Goal: Task Accomplishment & Management: Manage account settings

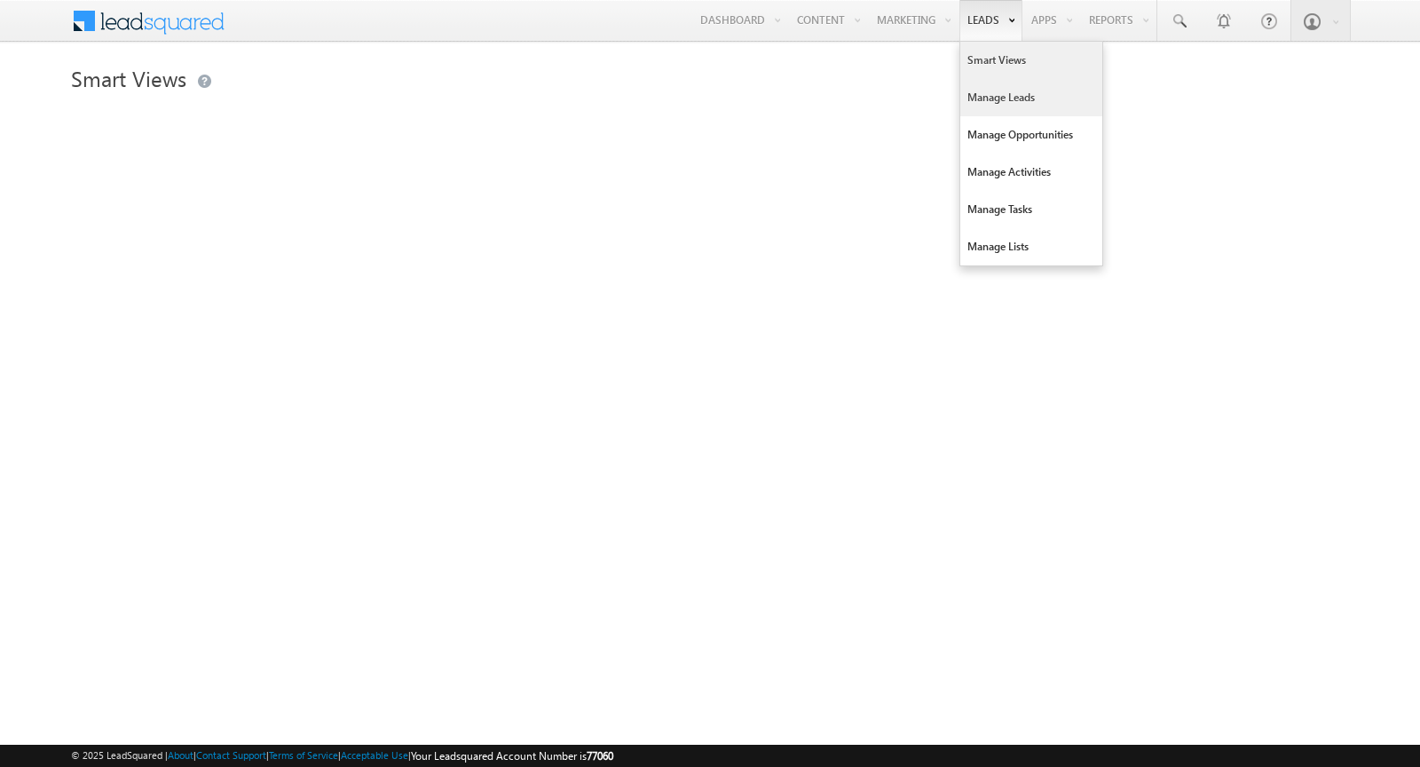
click at [987, 102] on link "Manage Leads" at bounding box center [1031, 97] width 142 height 37
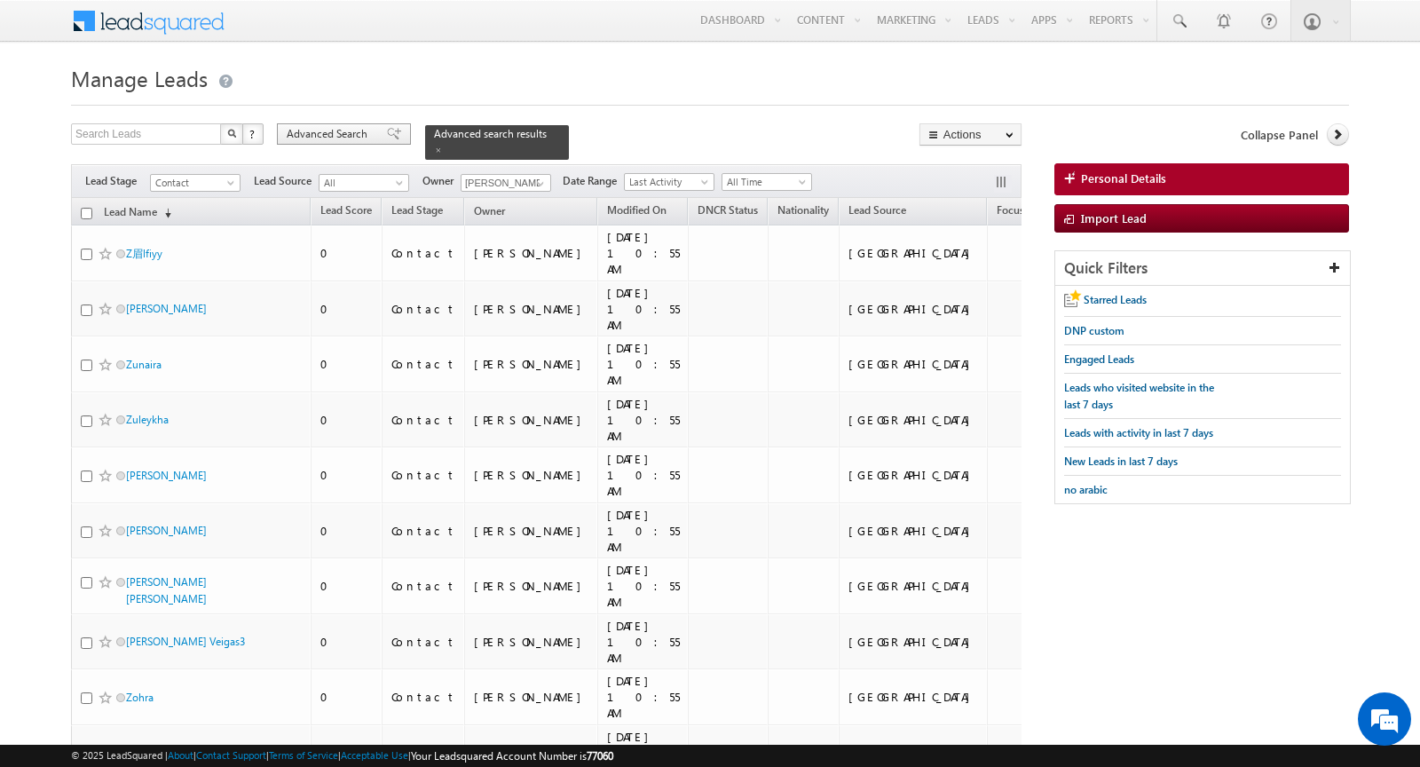
click at [333, 134] on span "Advanced Search" at bounding box center [330, 134] width 86 height 16
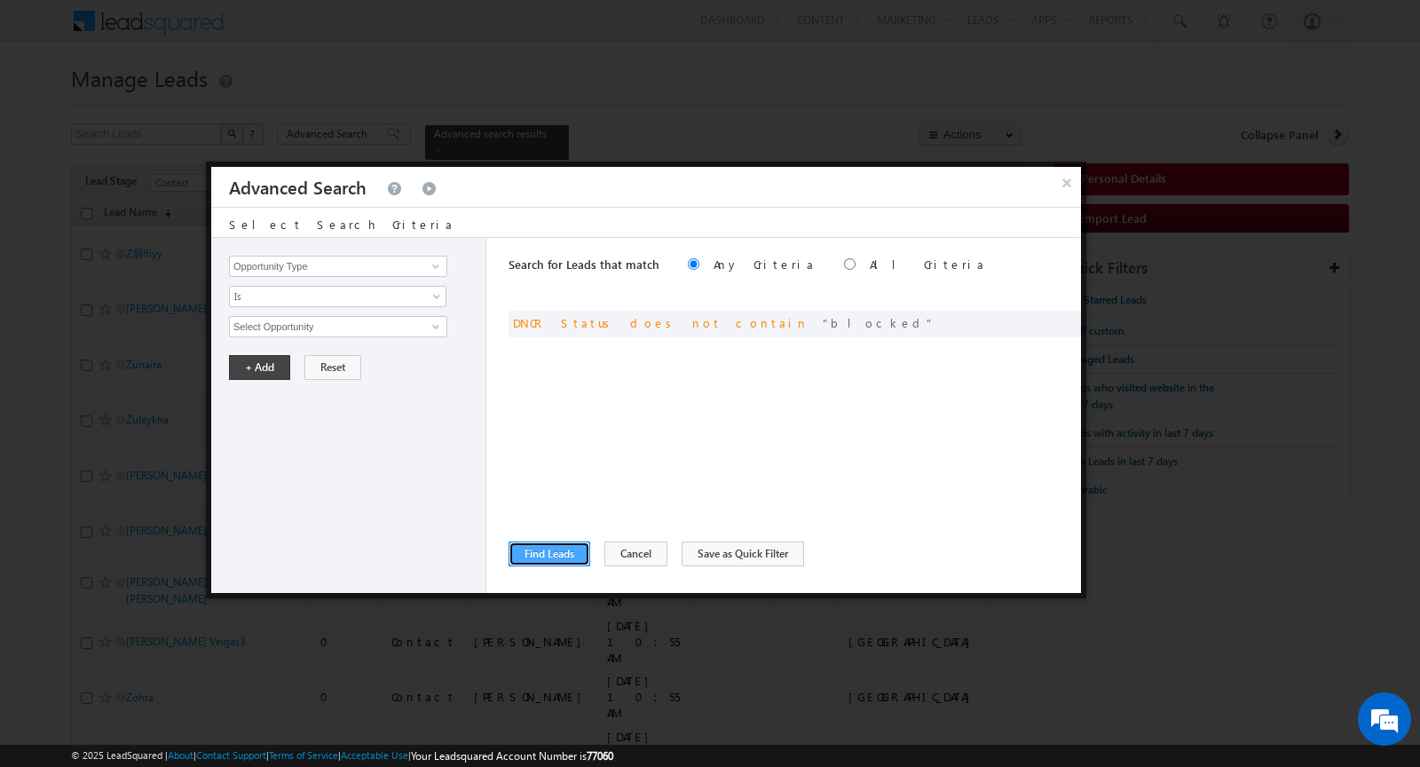
click at [559, 555] on button "Find Leads" at bounding box center [549, 553] width 82 height 25
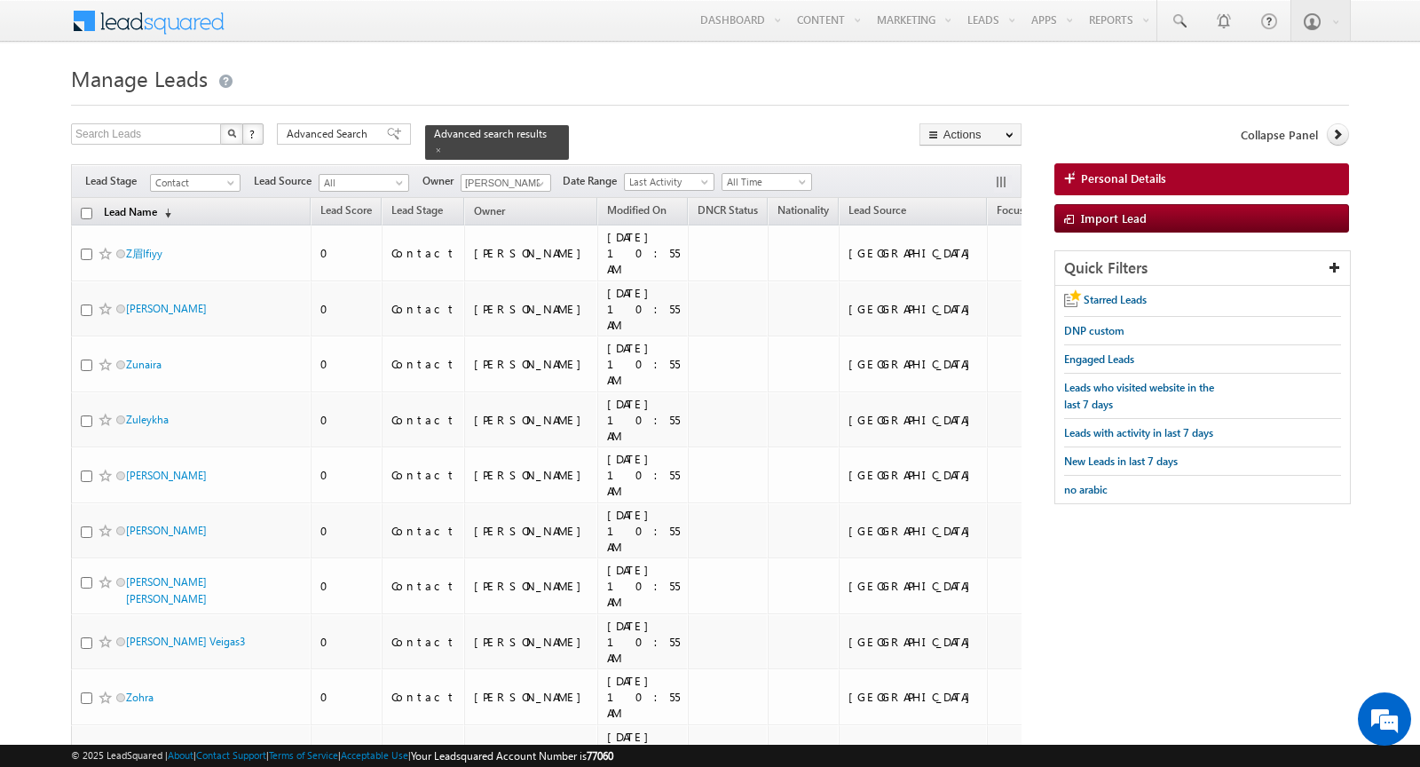
click at [143, 212] on link "Lead Name (sorted descending)" at bounding box center [137, 212] width 85 height 23
click at [84, 212] on input "checkbox" at bounding box center [87, 213] width 12 height 12
checkbox input "true"
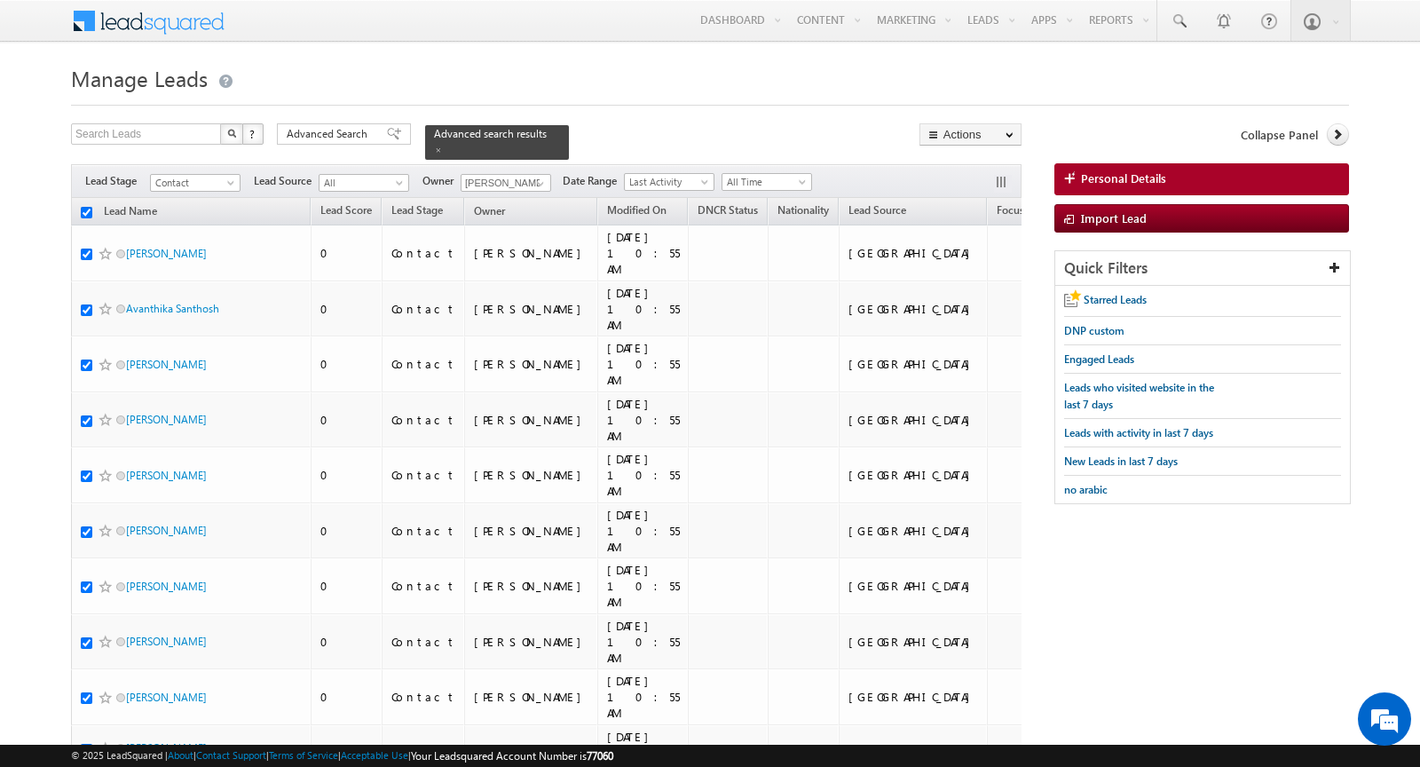
checkbox input "true"
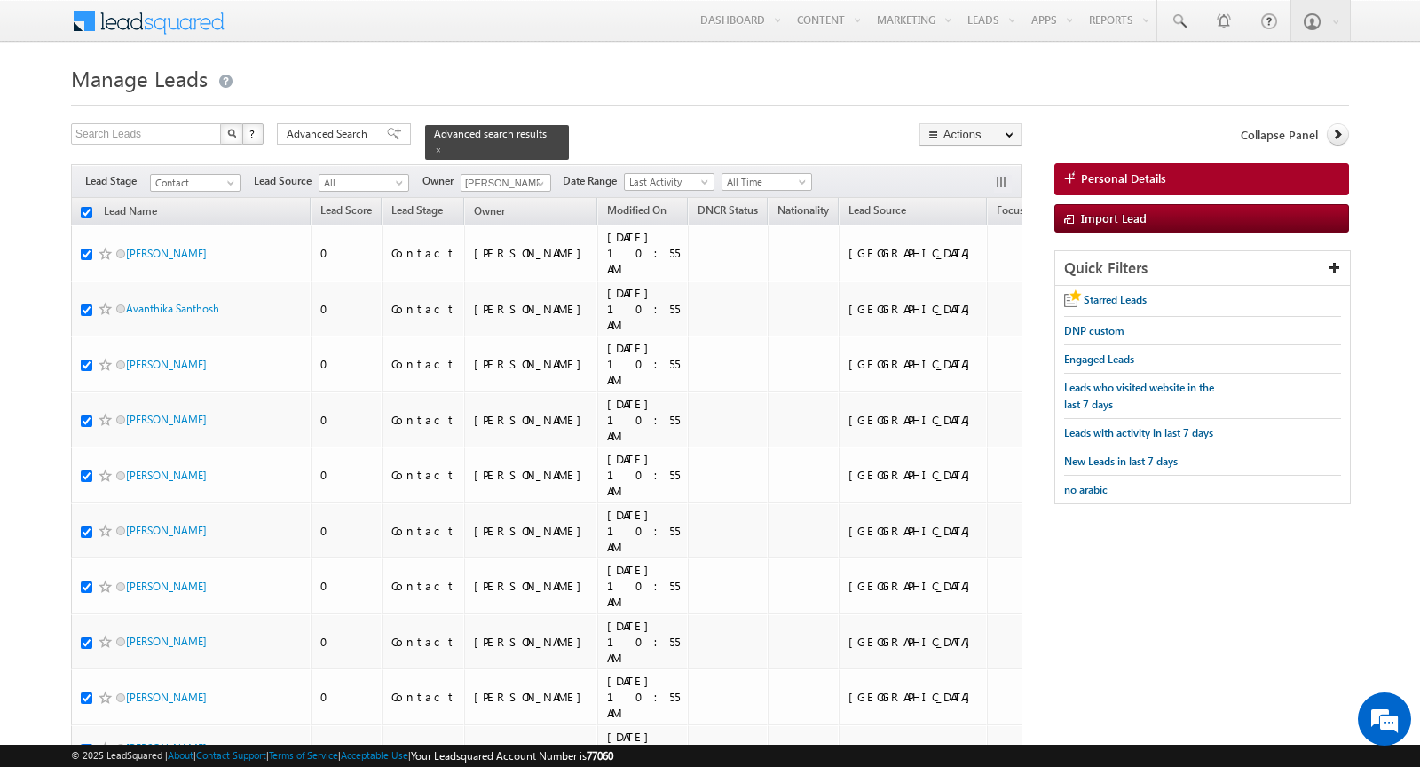
checkbox input "true"
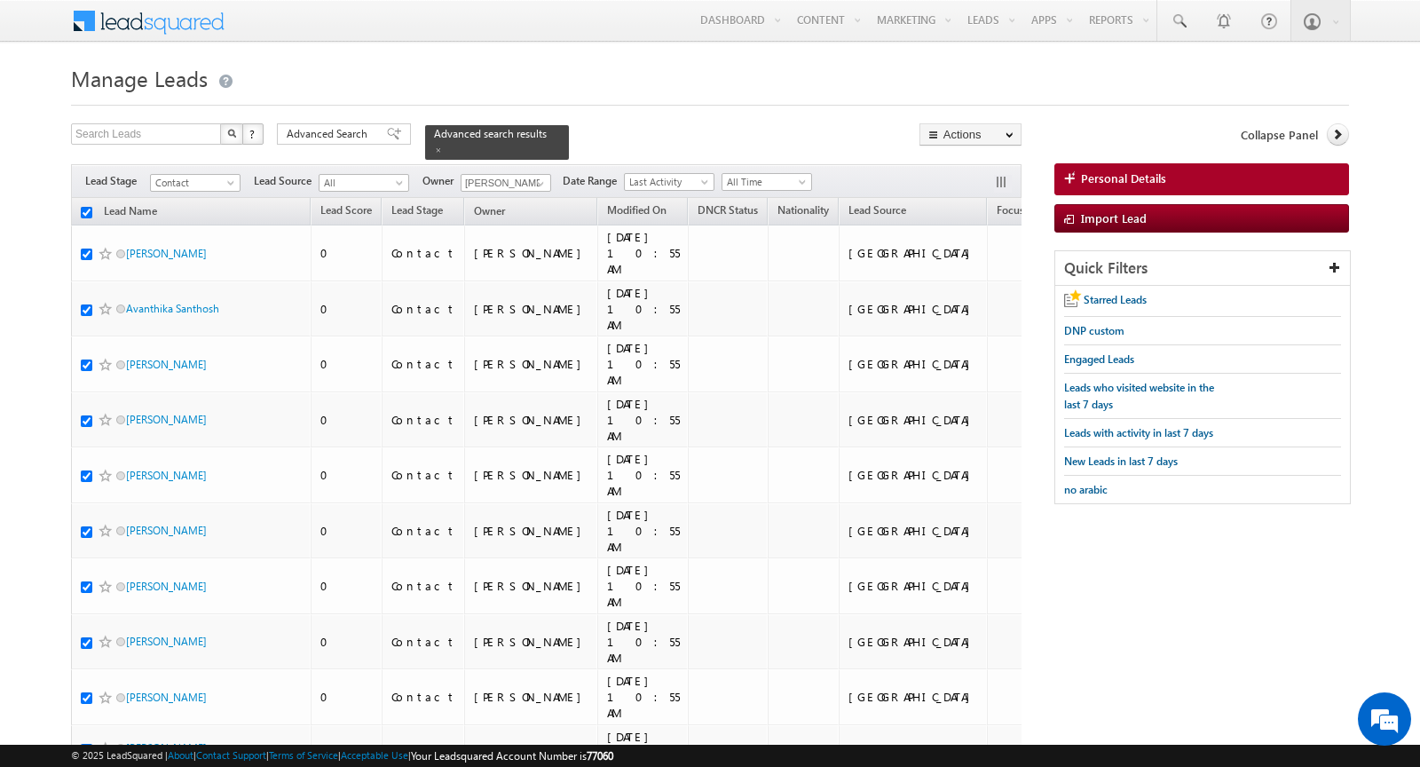
checkbox input "true"
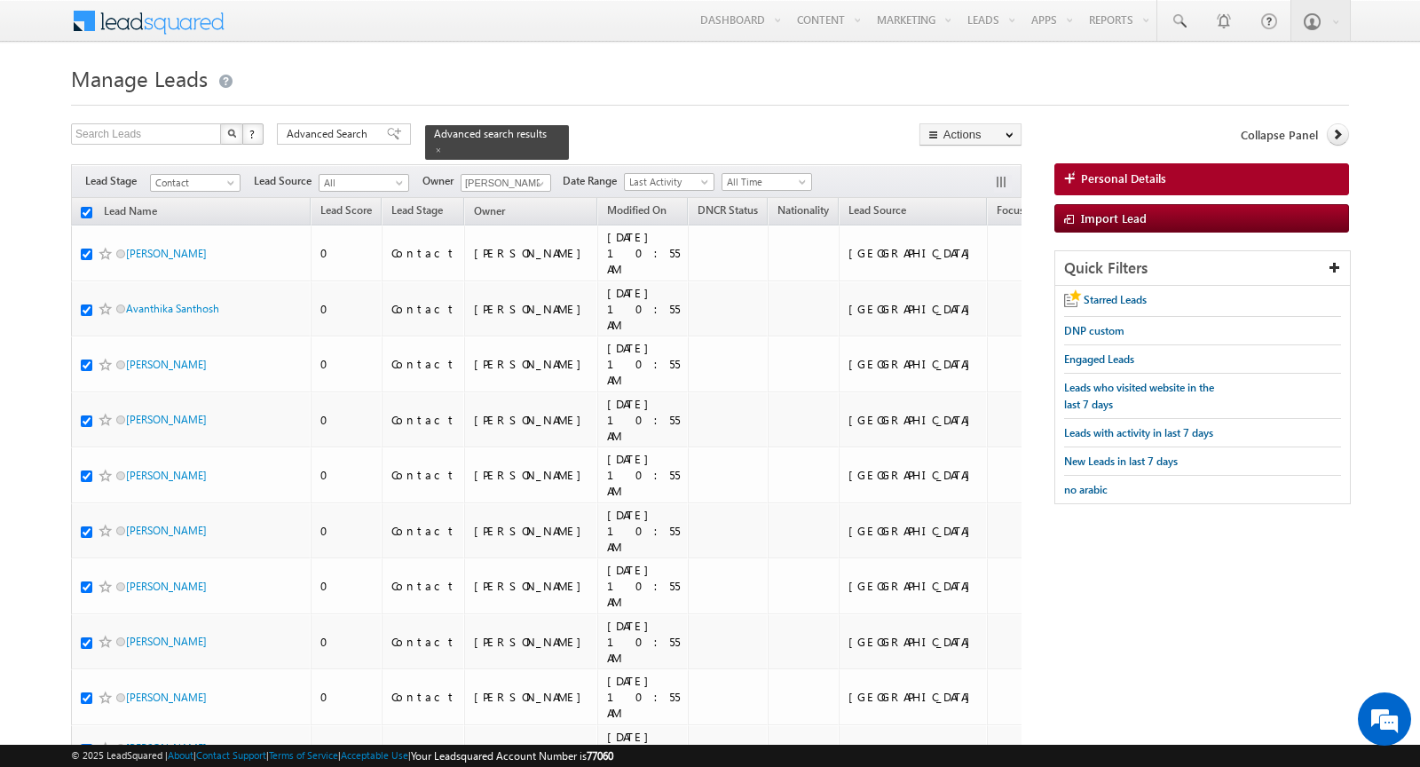
checkbox input "true"
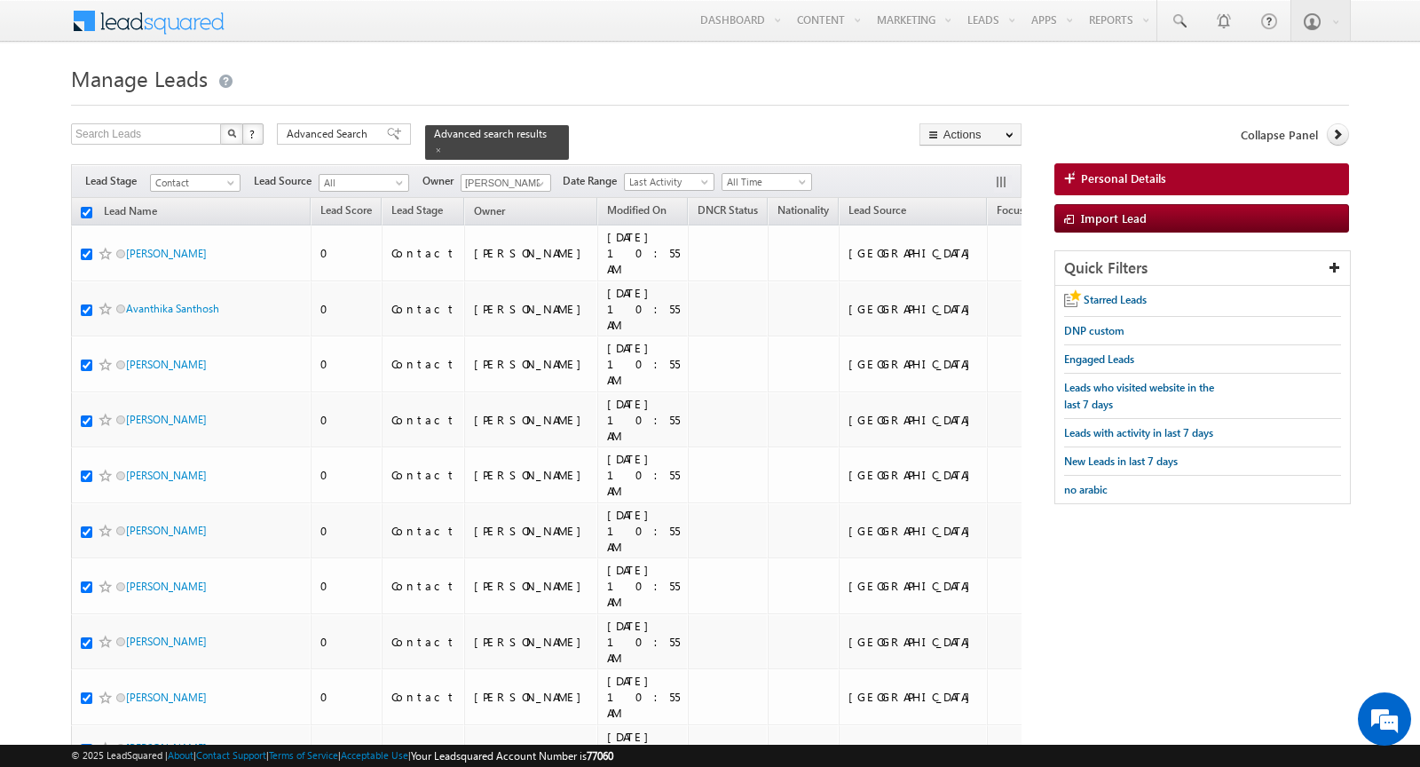
checkbox input "true"
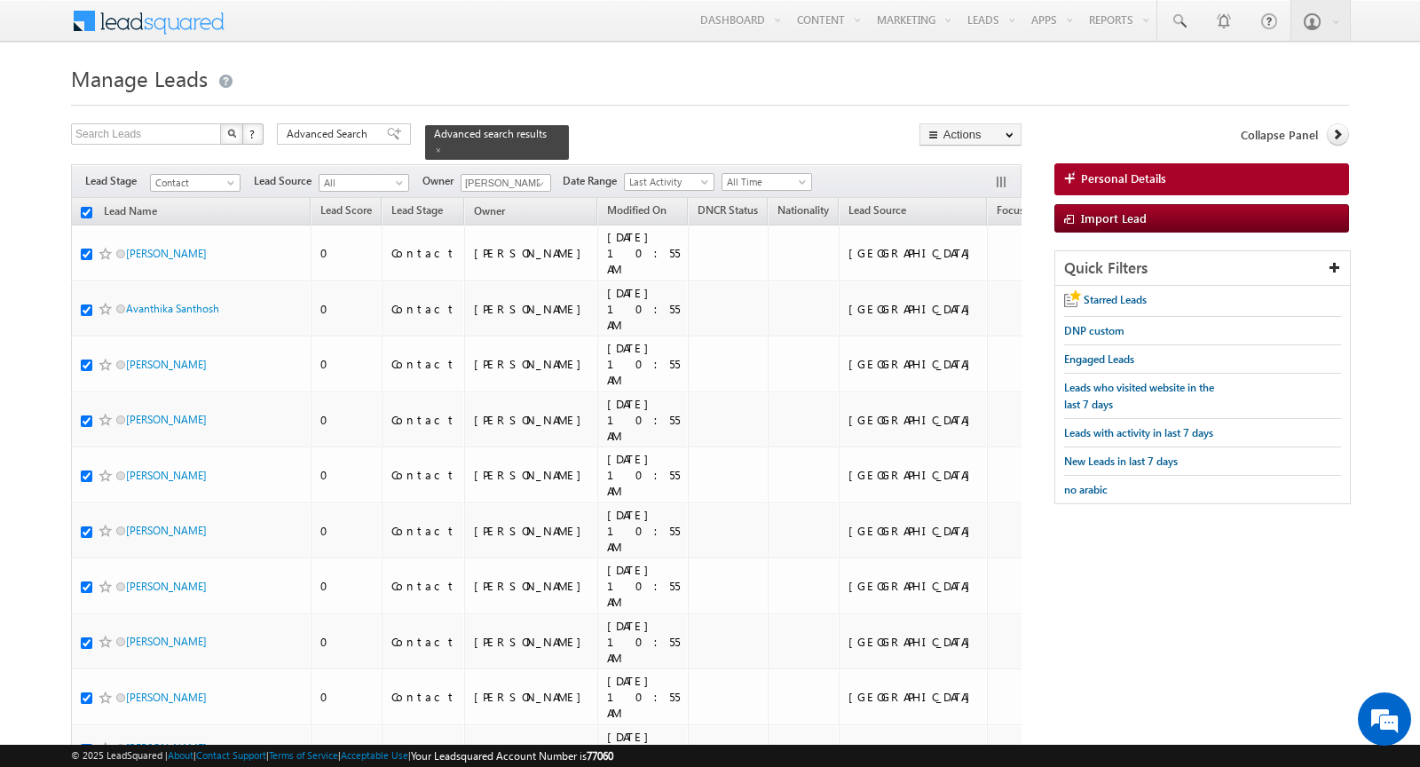
checkbox input "true"
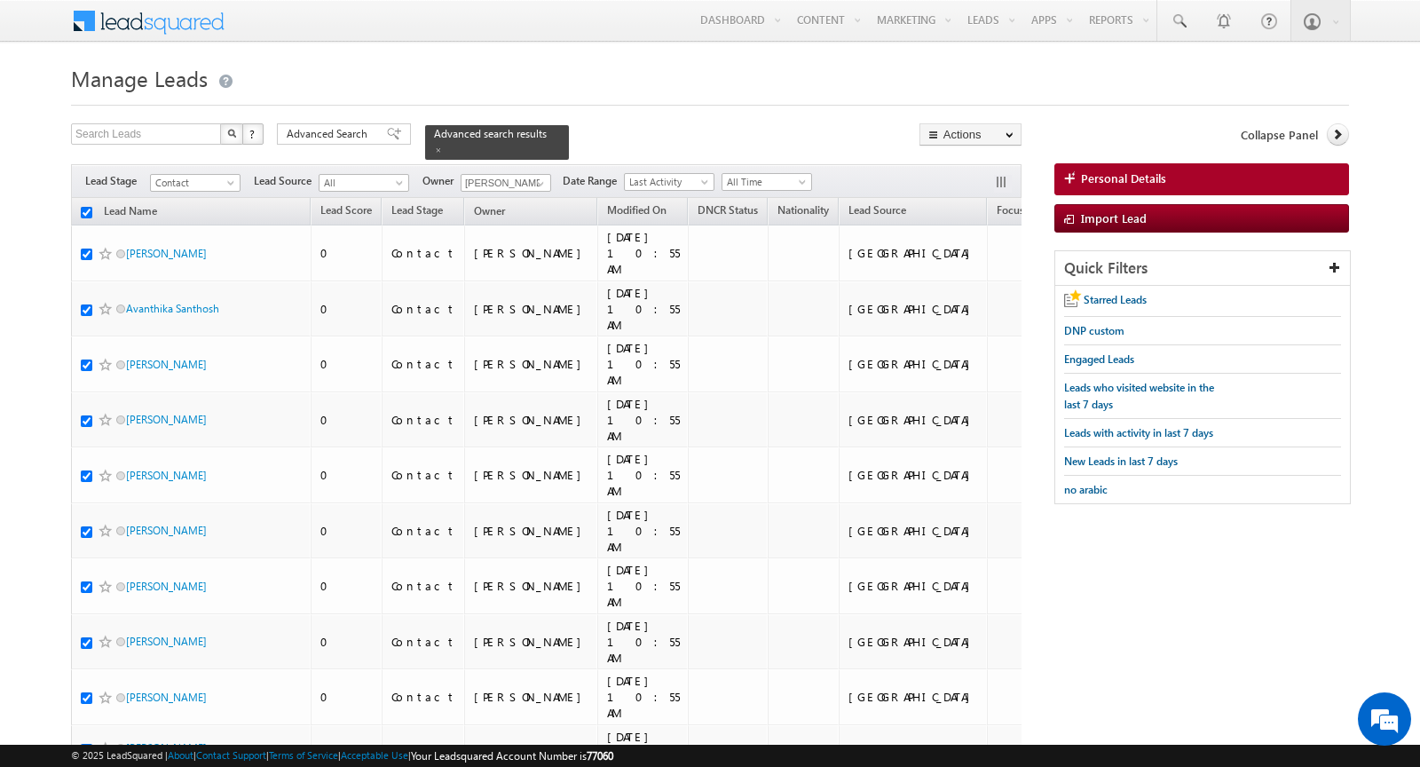
checkbox input "true"
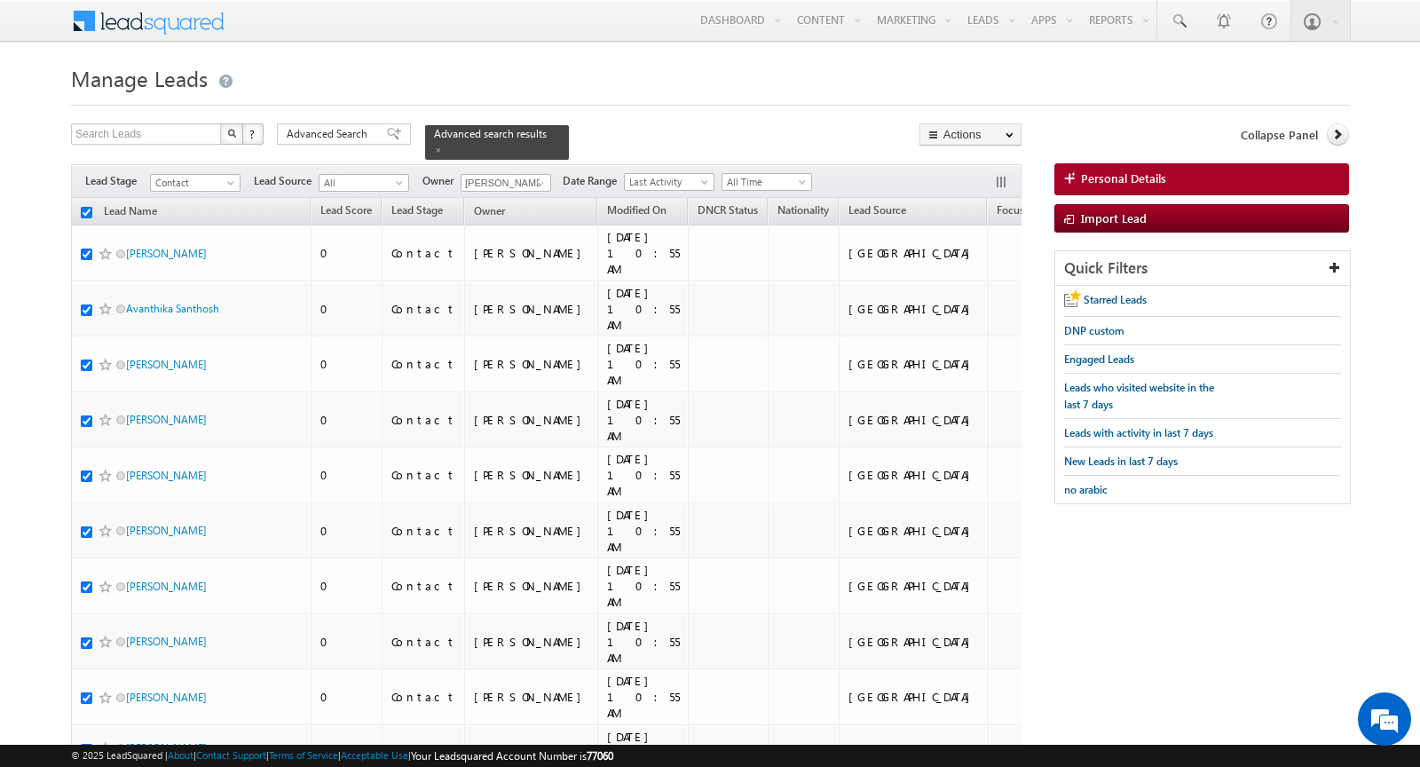
checkbox input "true"
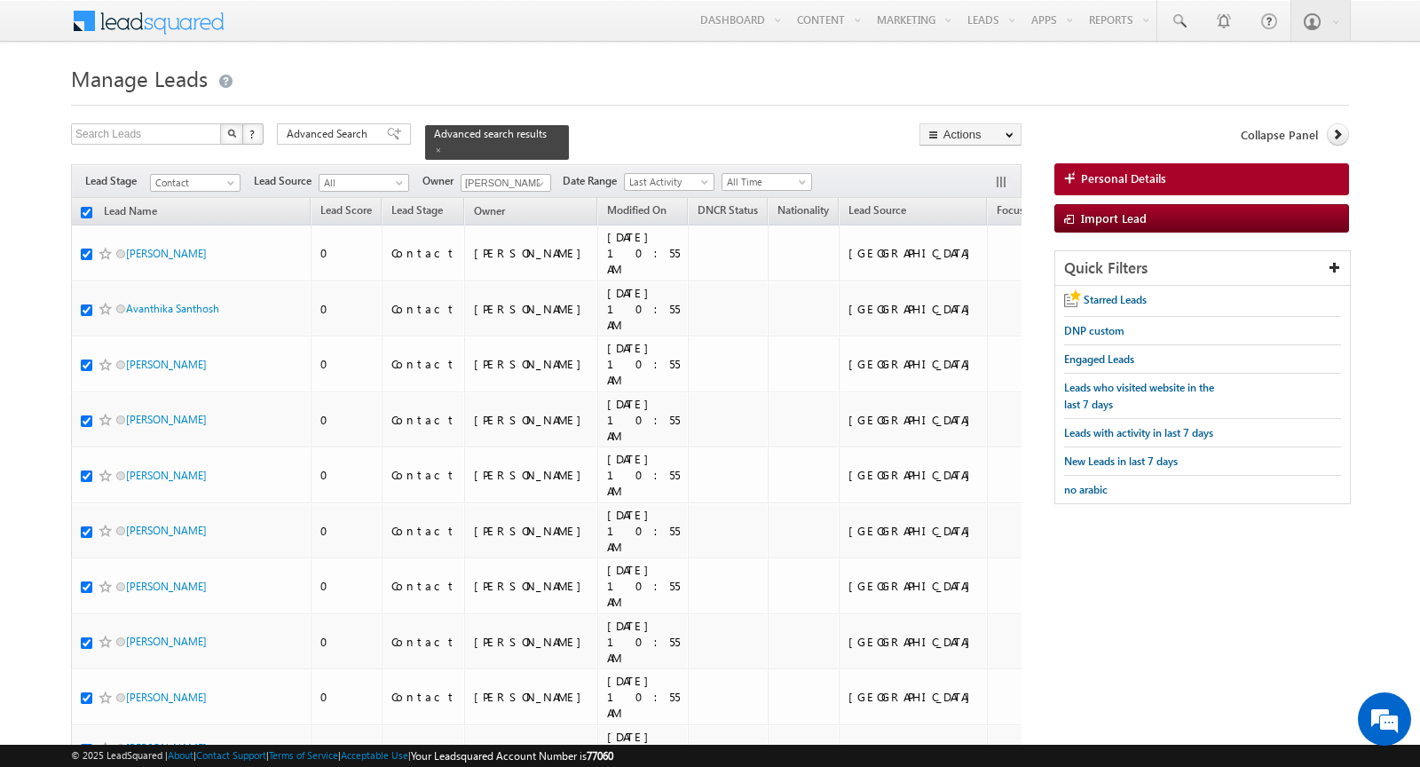
checkbox input "true"
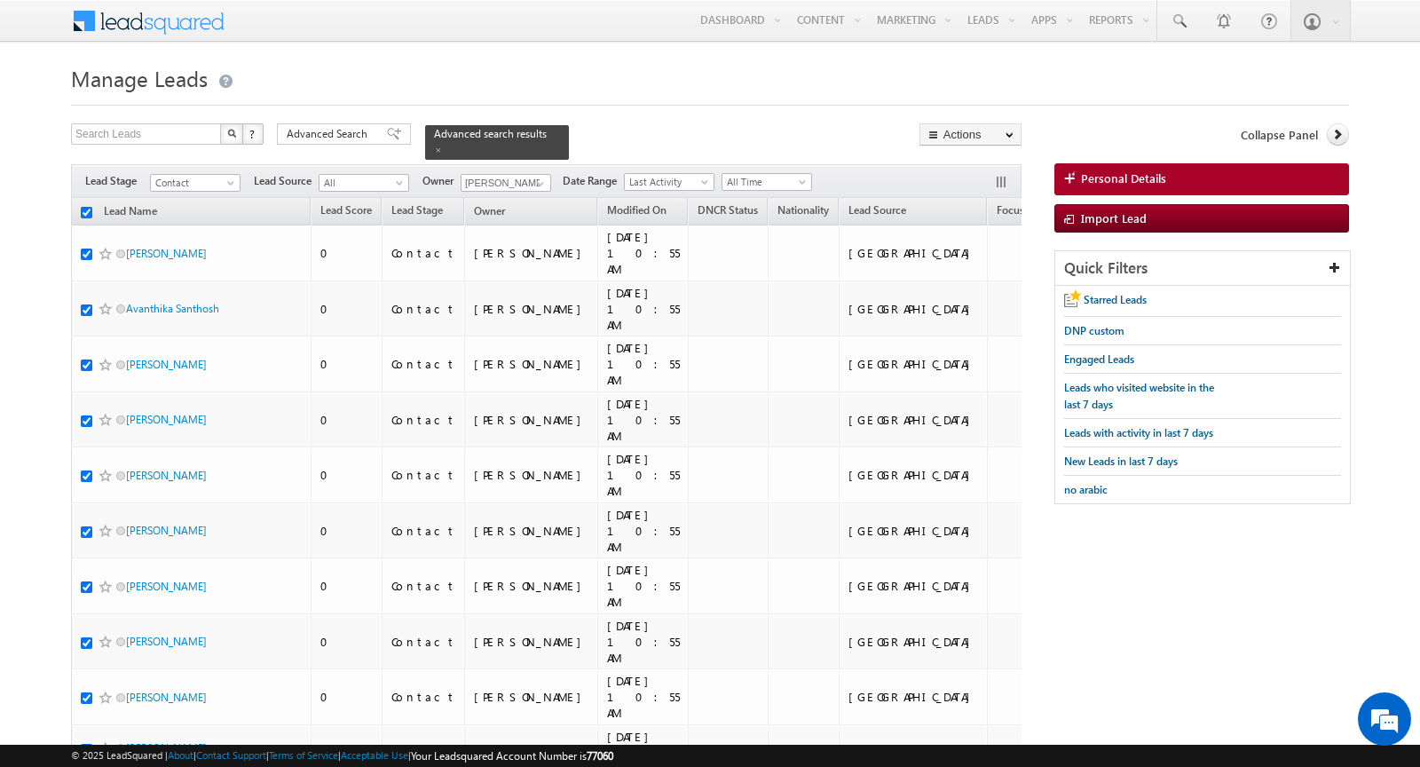
checkbox input "true"
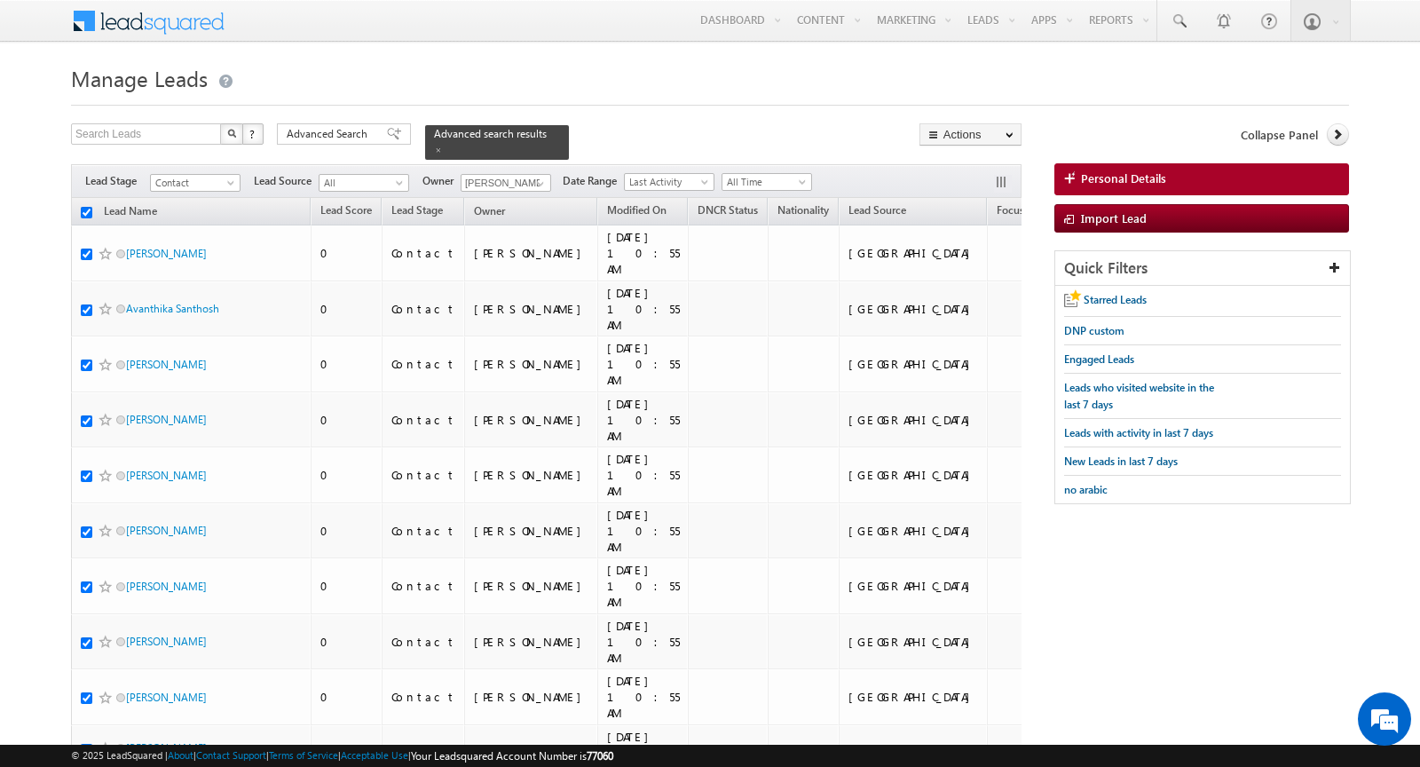
checkbox input "true"
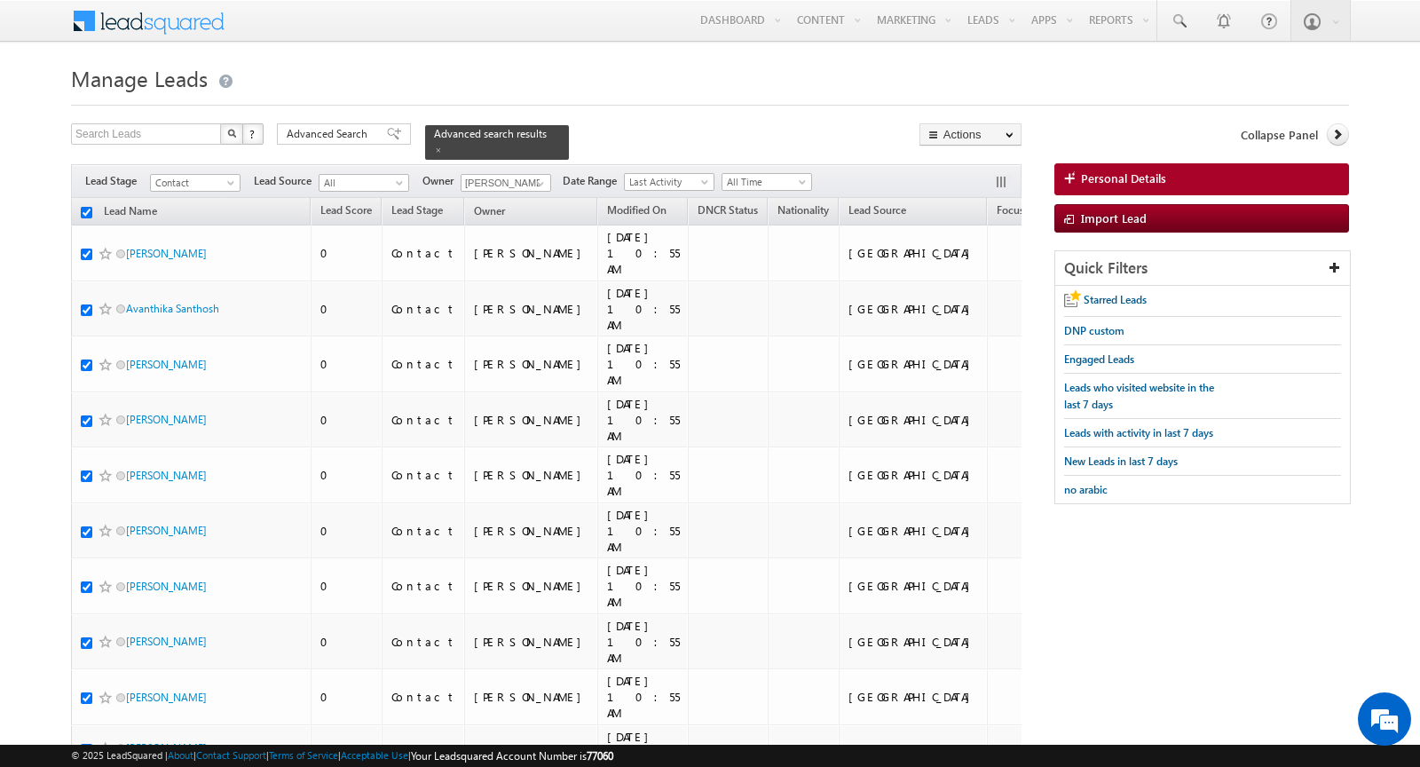
checkbox input "true"
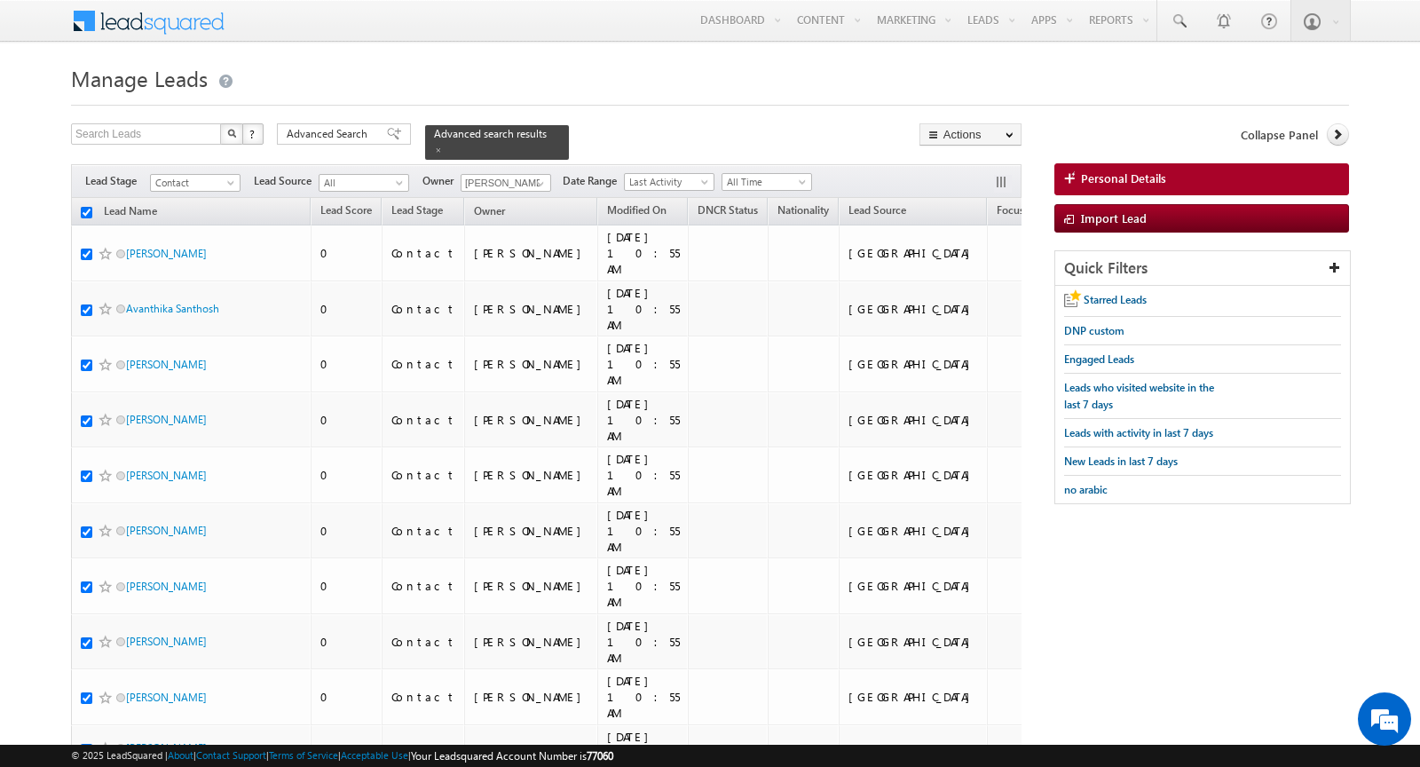
checkbox input "true"
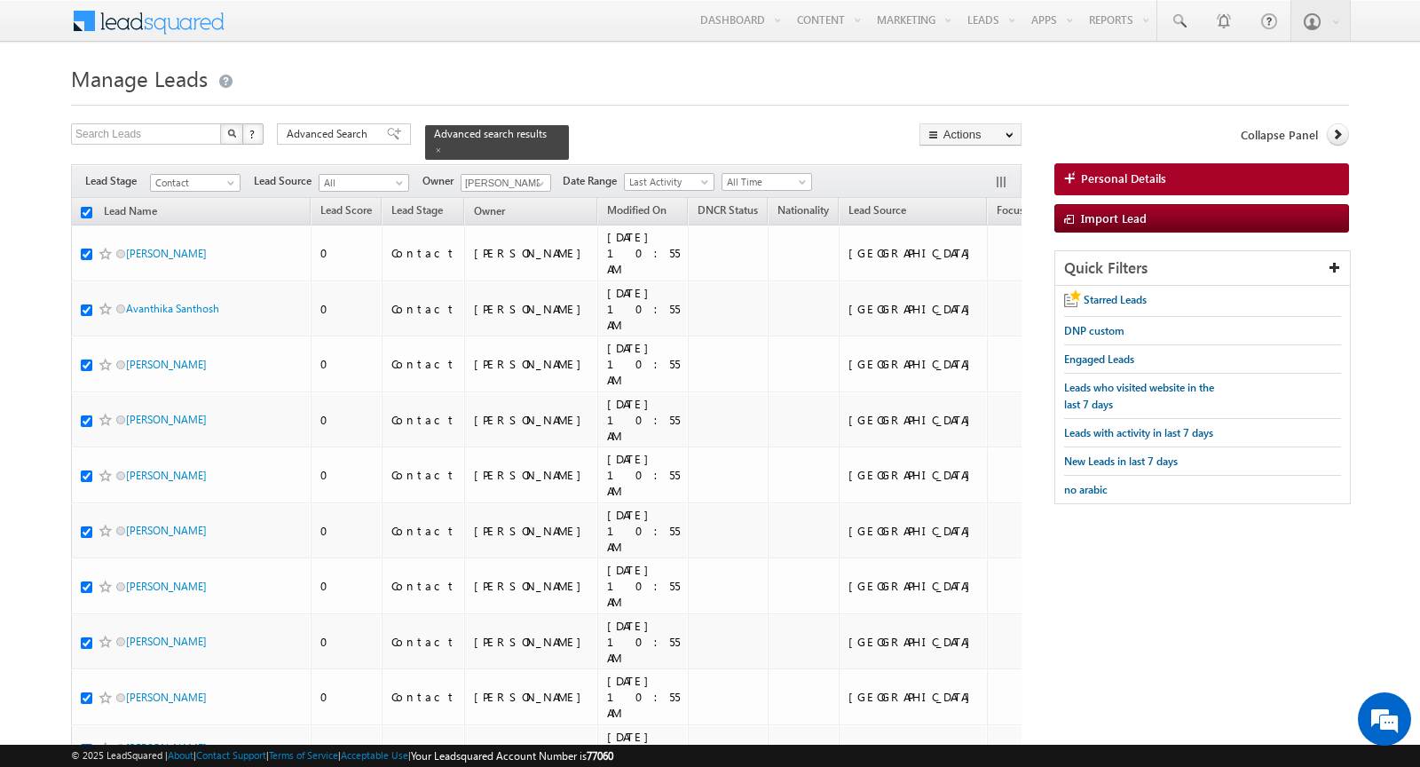
checkbox input "true"
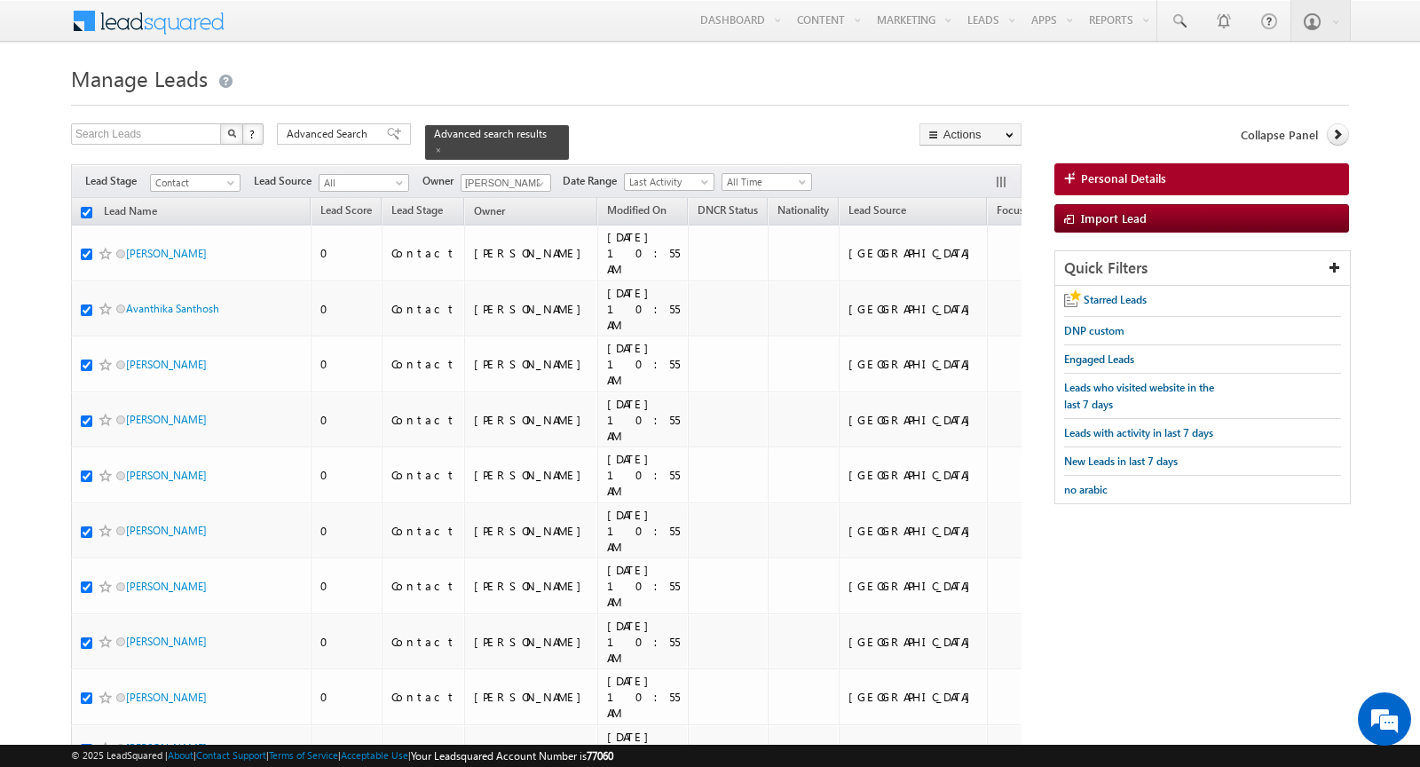
checkbox input "true"
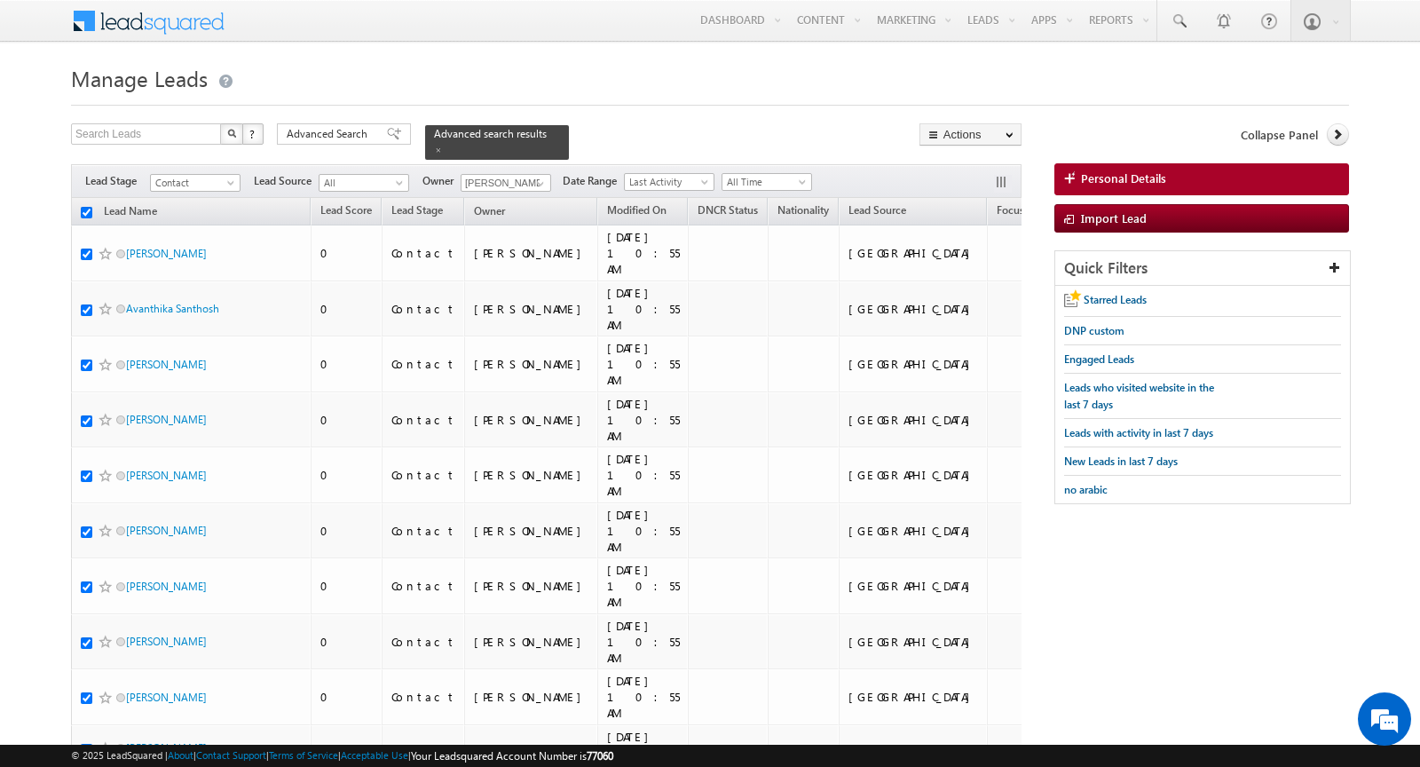
checkbox input "true"
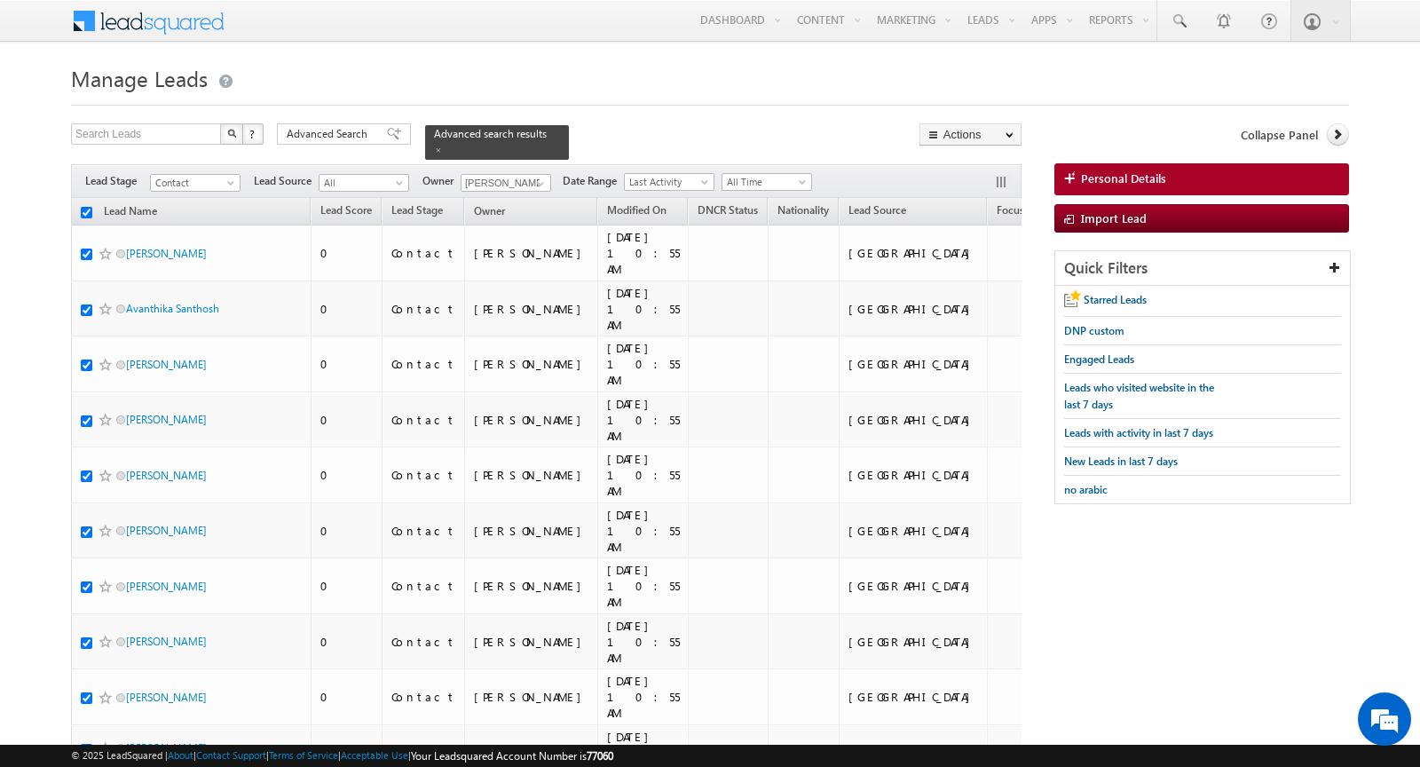
checkbox input "true"
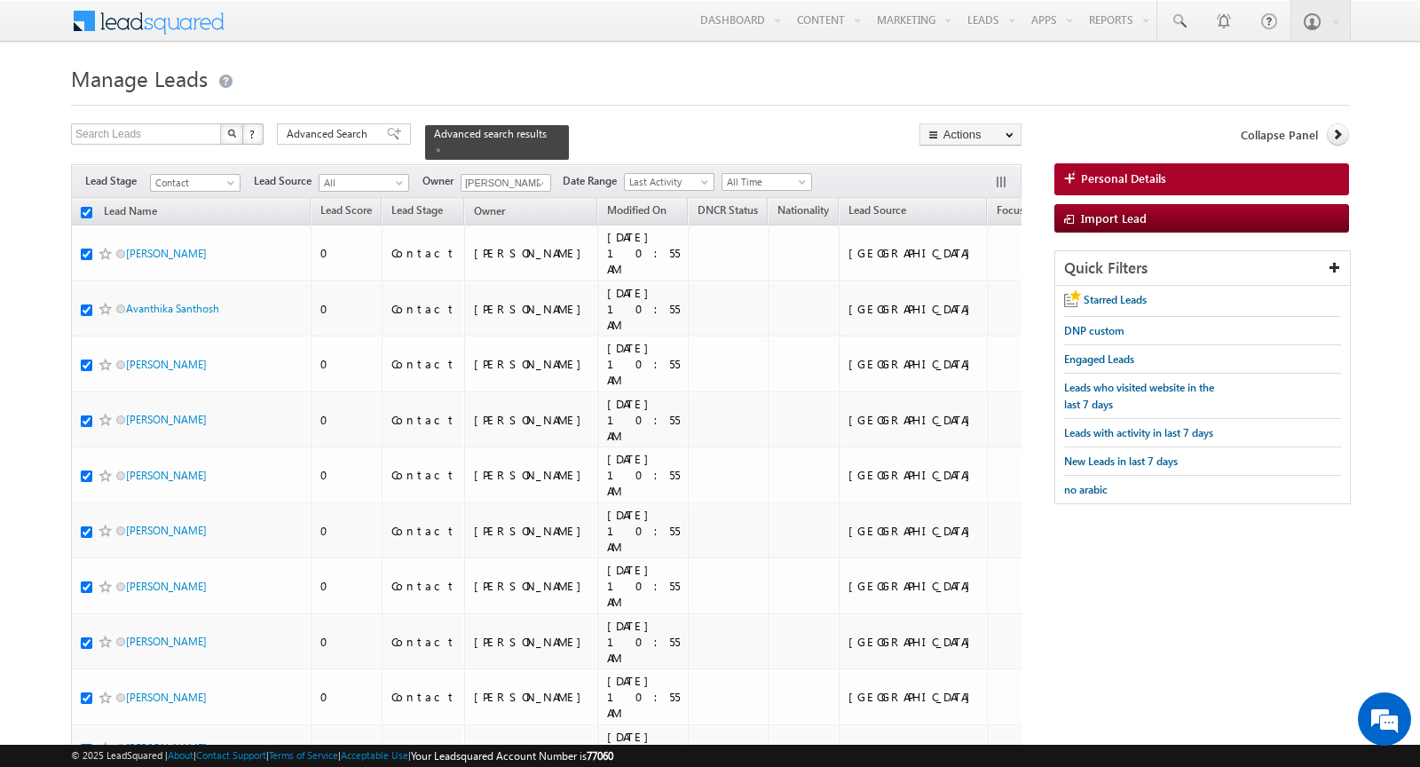
checkbox input "true"
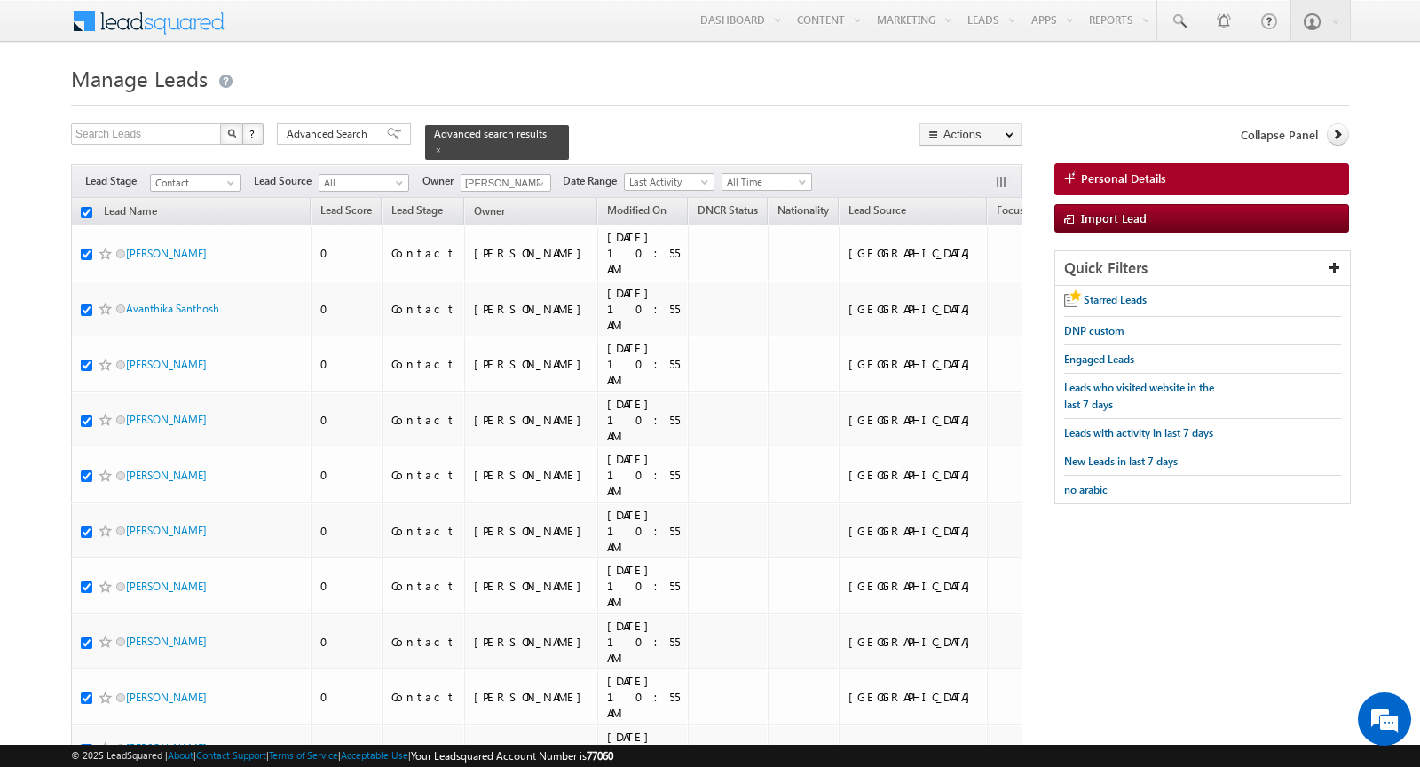
checkbox input "true"
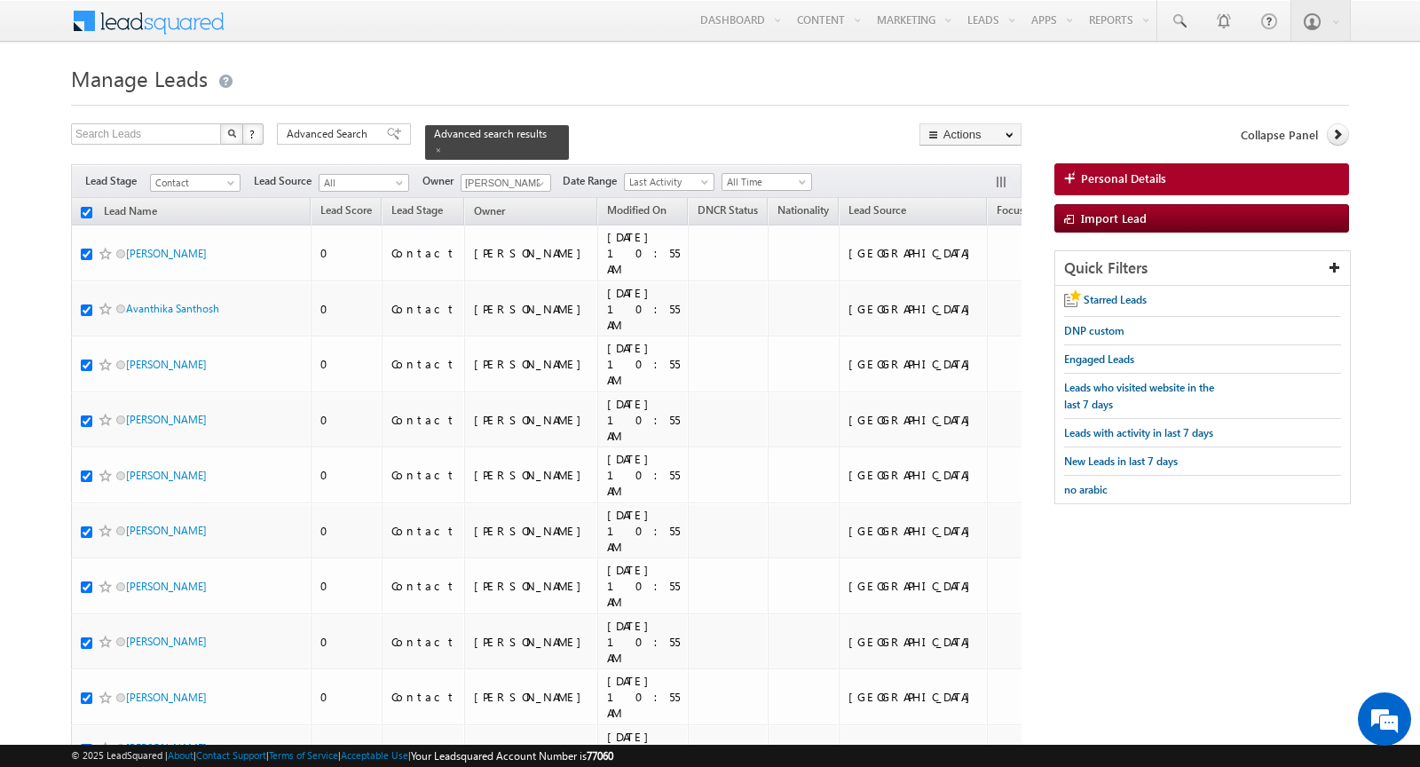
checkbox input "true"
click at [995, 285] on link "Change Owner" at bounding box center [970, 287] width 100 height 21
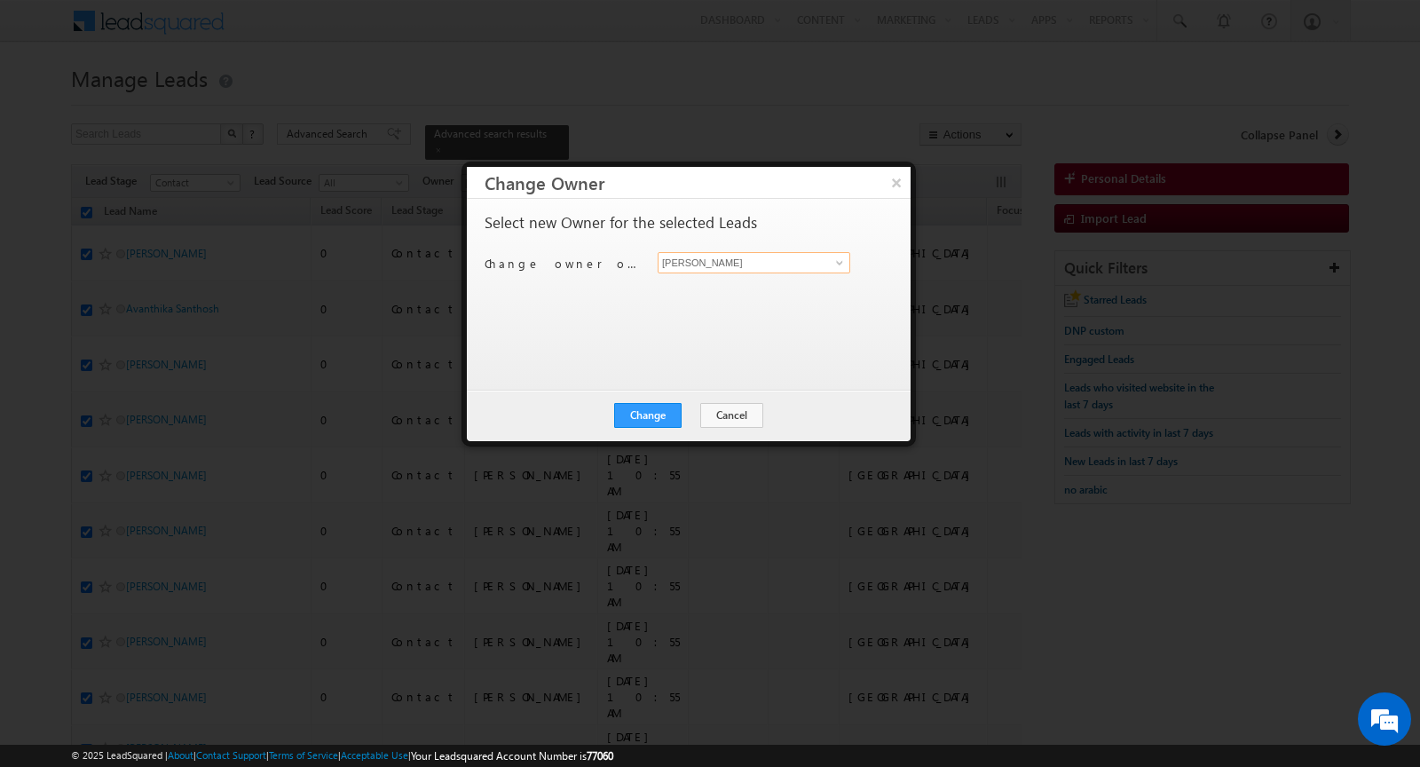
click at [744, 262] on input "[PERSON_NAME]" at bounding box center [754, 262] width 193 height 21
click at [719, 290] on span "[PERSON_NAME][EMAIL_ADDRESS][PERSON_NAME][DOMAIN_NAME]" at bounding box center [745, 296] width 160 height 13
type input "[PERSON_NAME]"
click at [638, 419] on button "Change" at bounding box center [647, 415] width 67 height 25
click at [692, 406] on button "Close" at bounding box center [691, 415] width 57 height 25
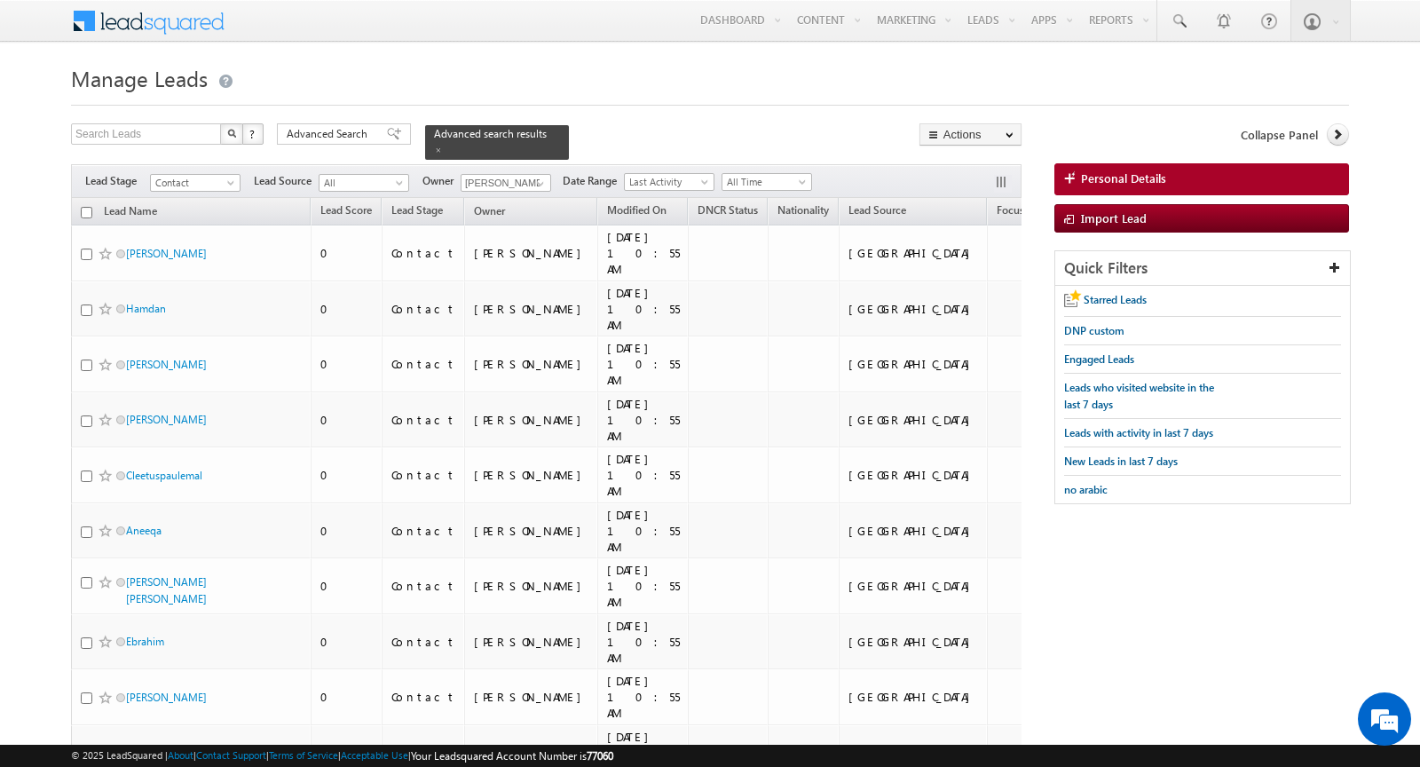
click at [83, 211] on input "checkbox" at bounding box center [87, 213] width 12 height 12
checkbox input "true"
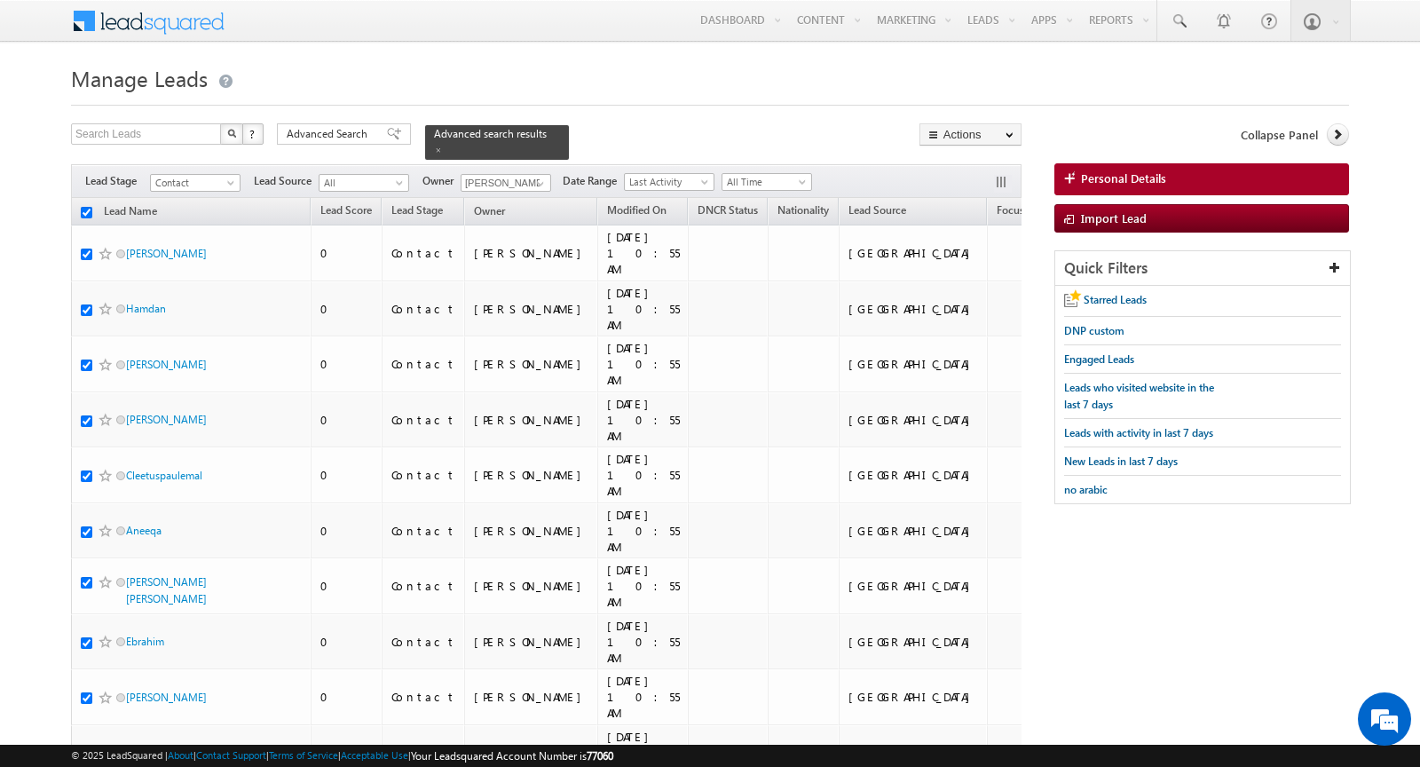
checkbox input "true"
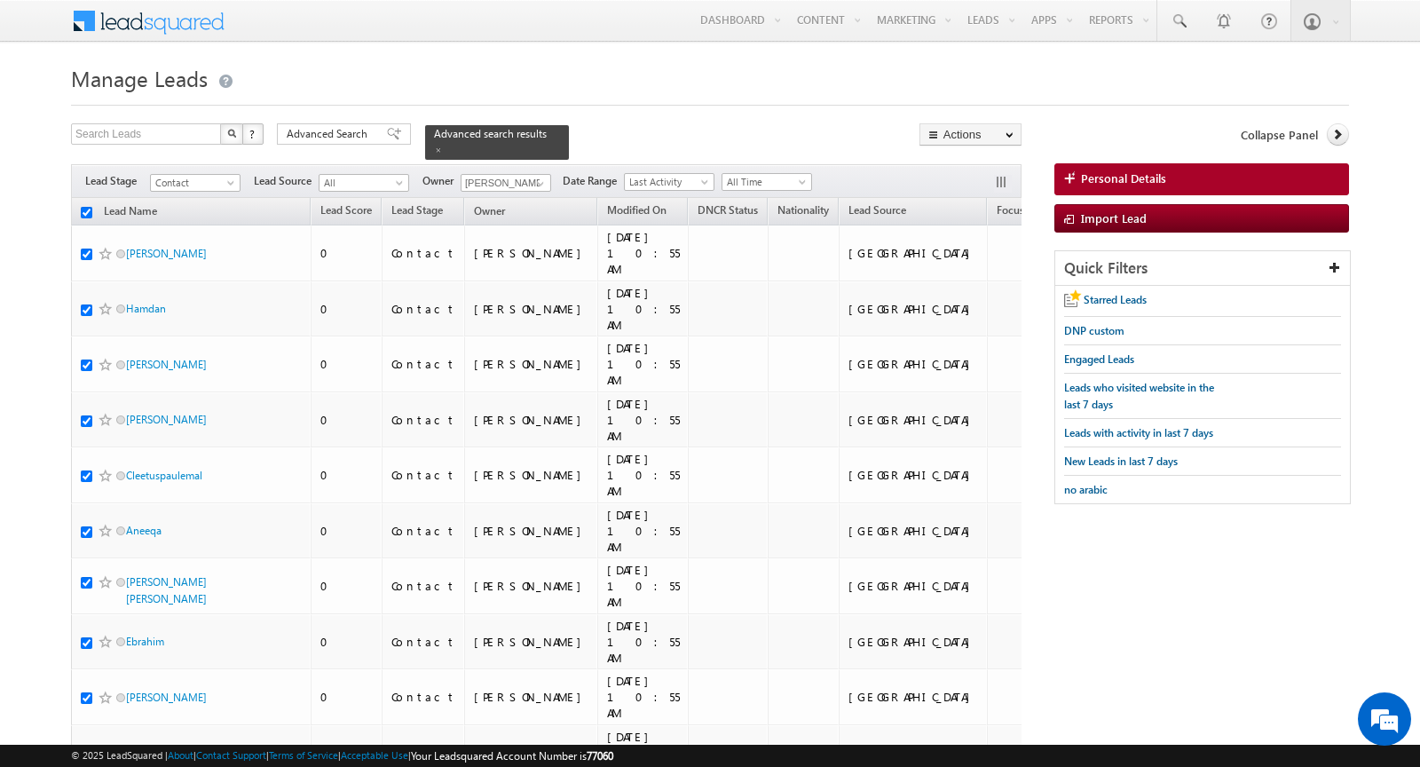
checkbox input "true"
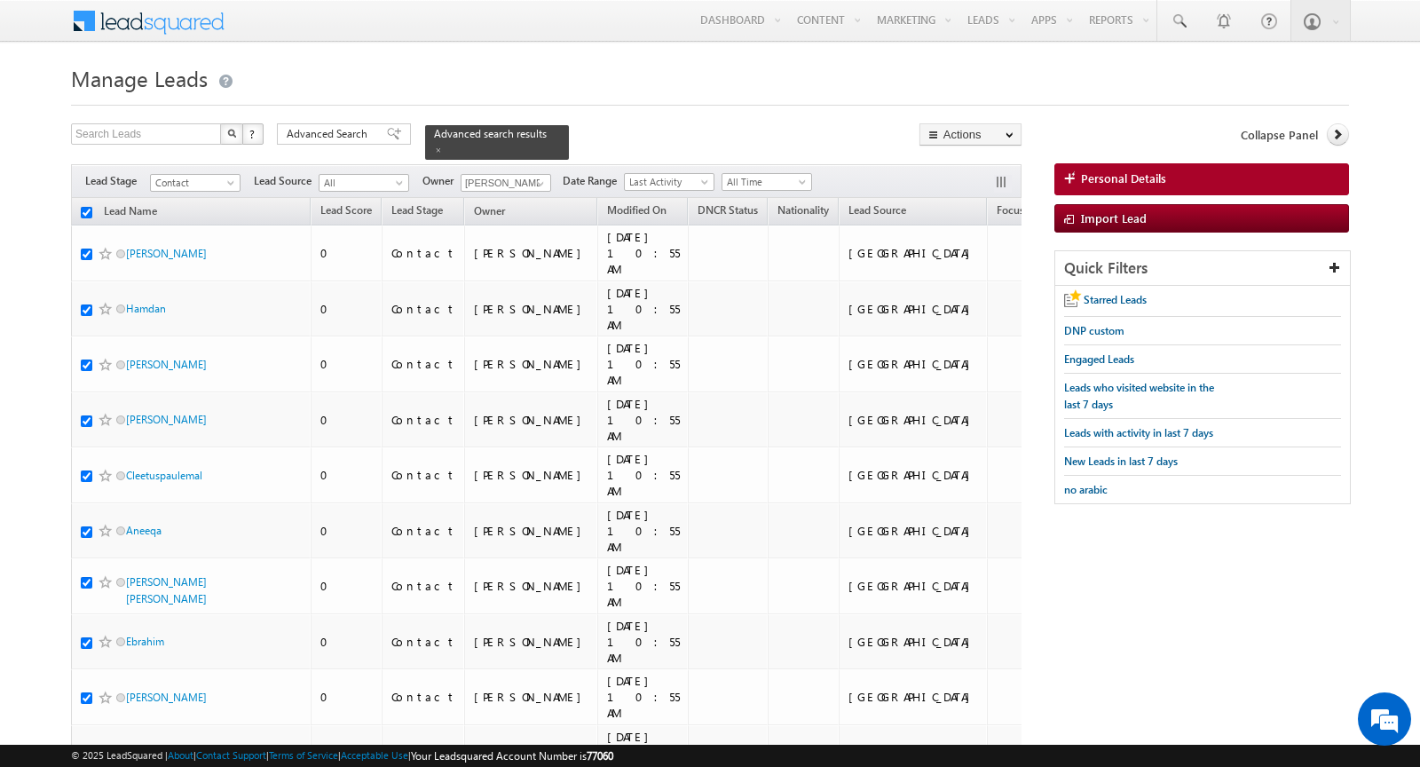
checkbox input "true"
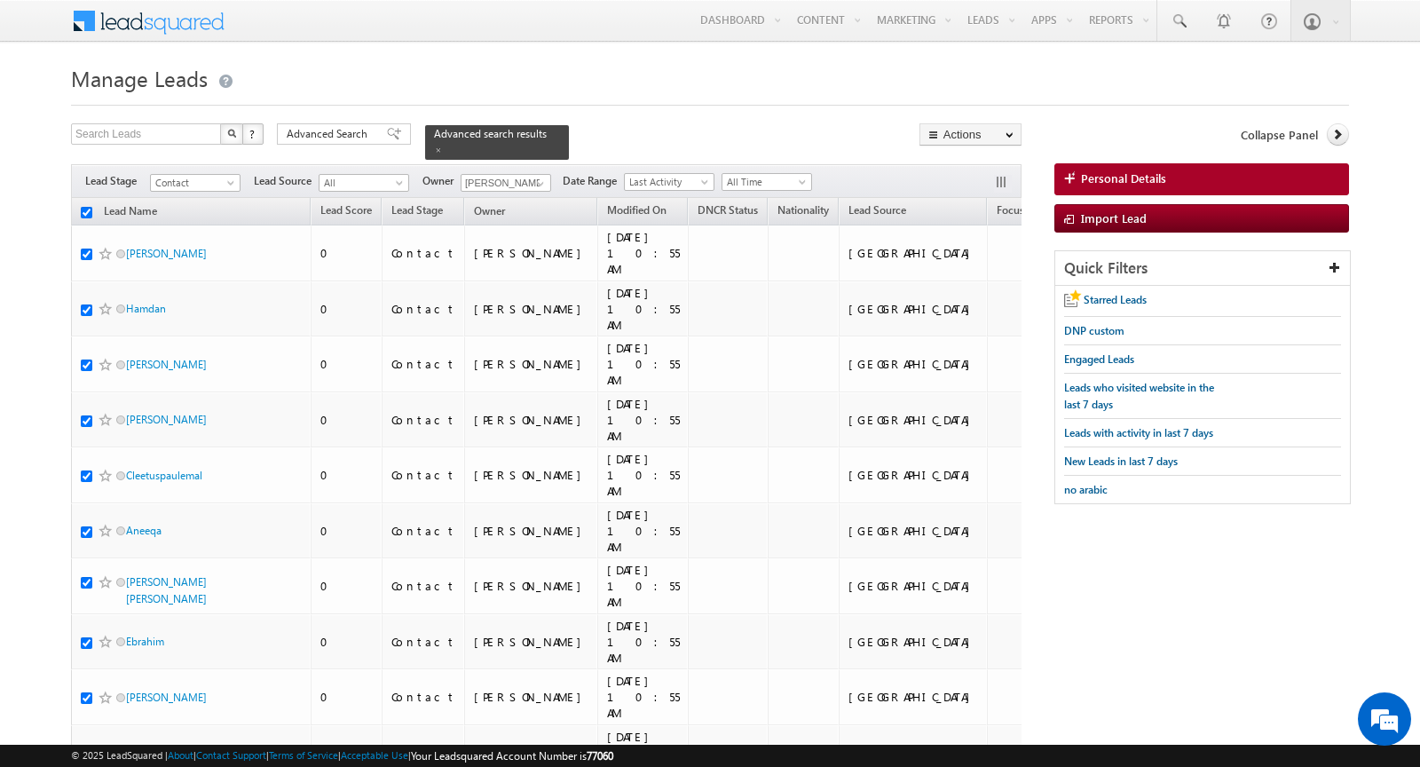
checkbox input "true"
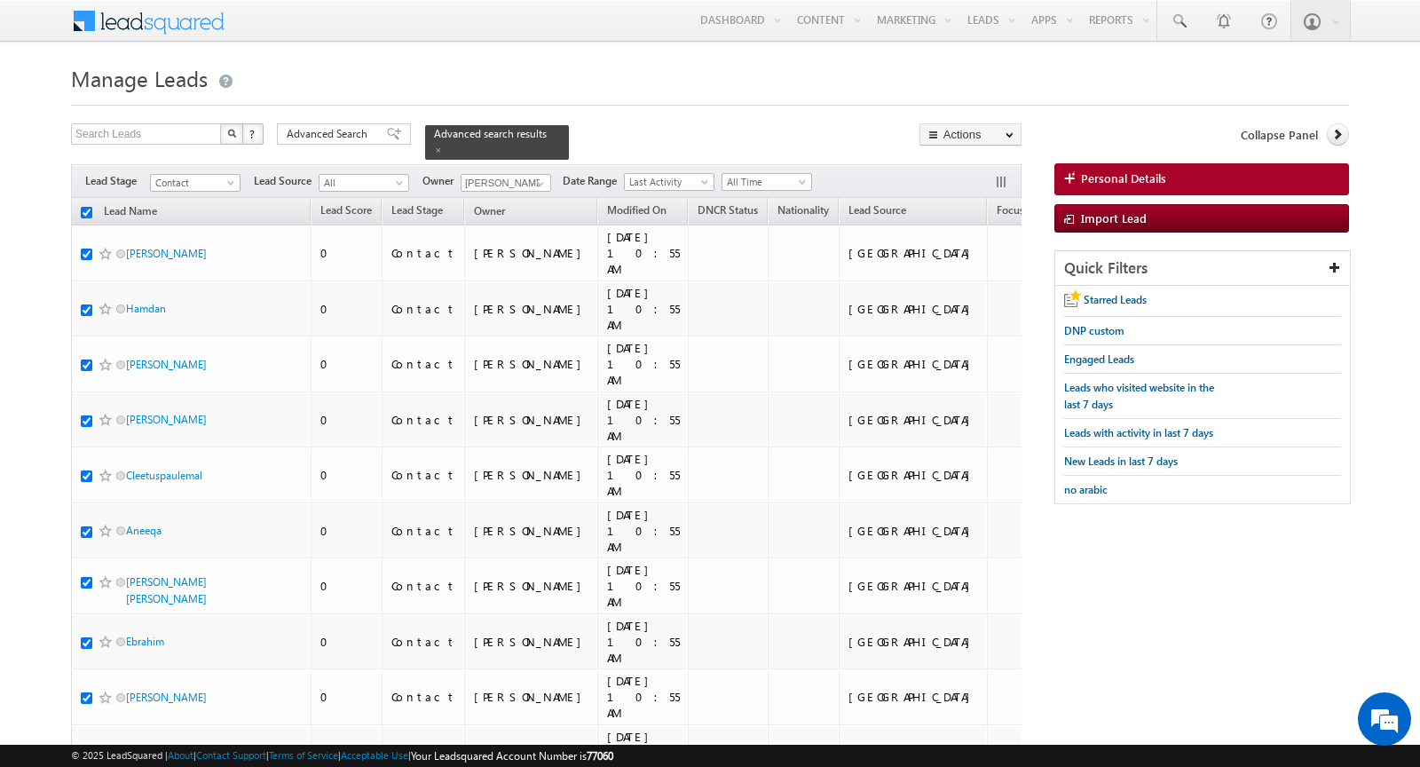
checkbox input "true"
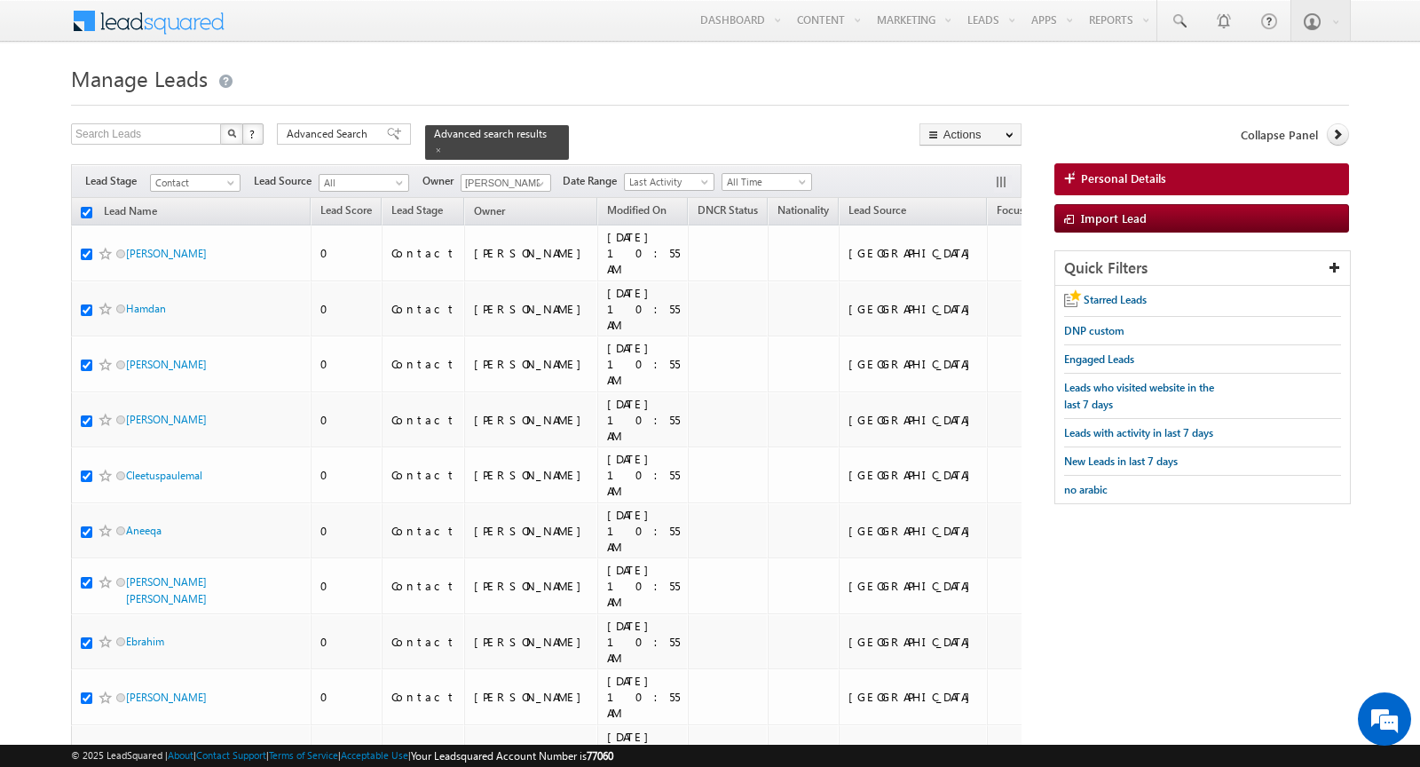
checkbox input "true"
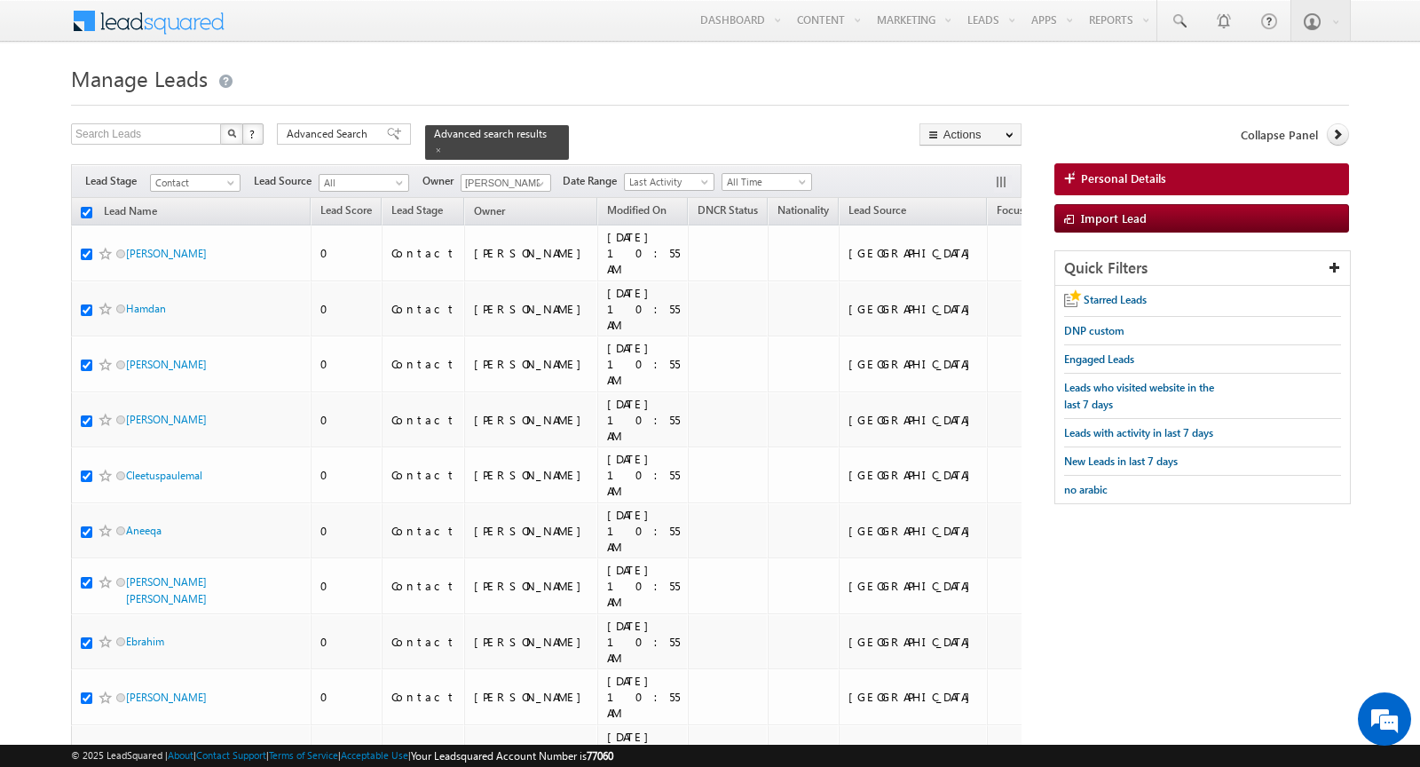
checkbox input "true"
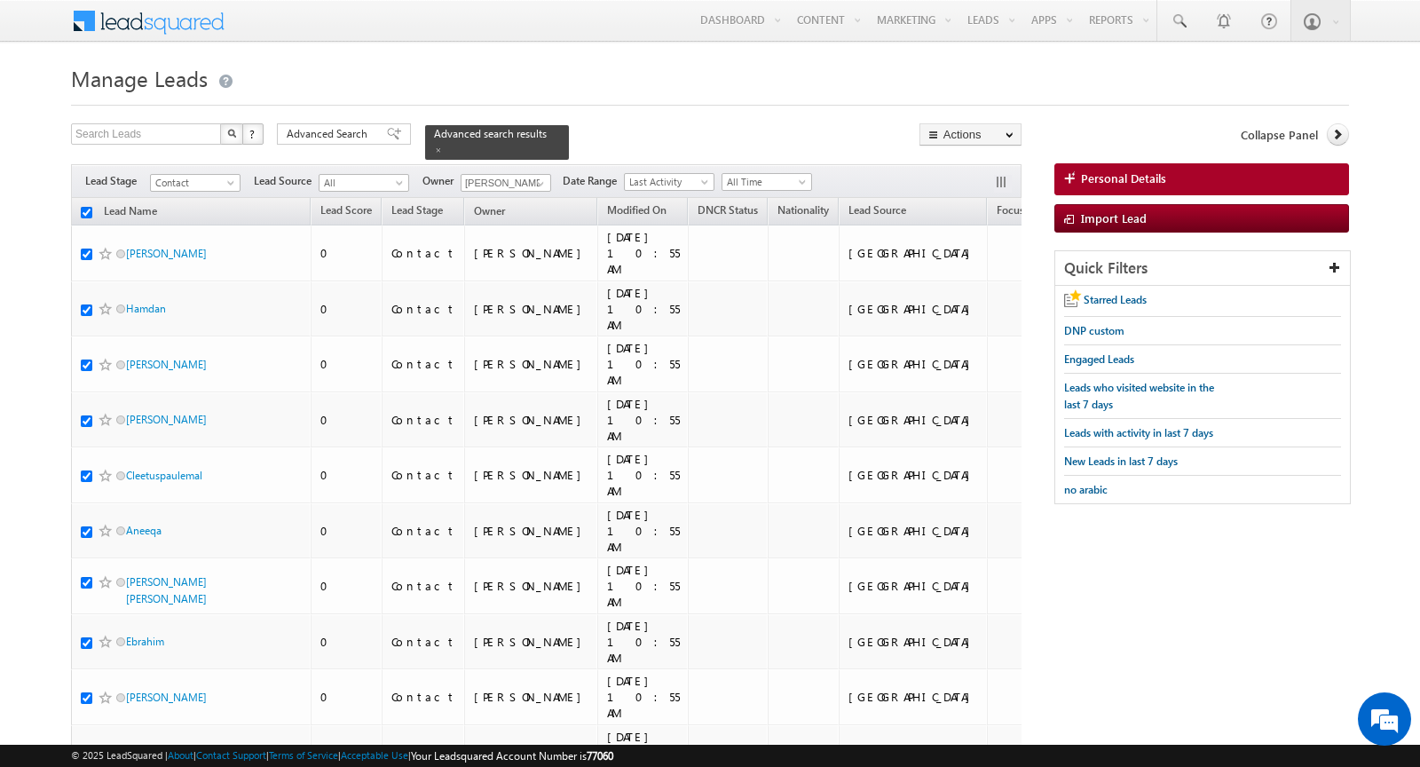
checkbox input "true"
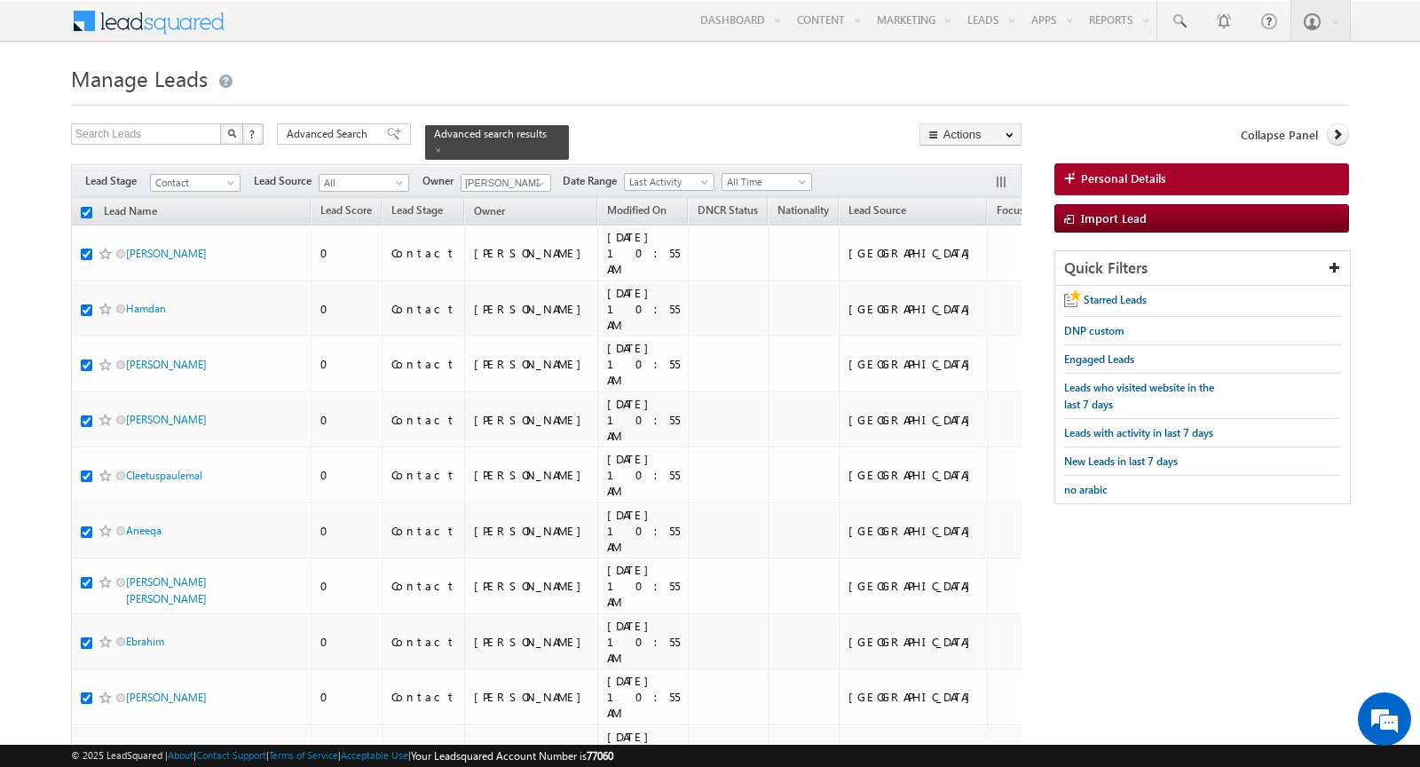
checkbox input "true"
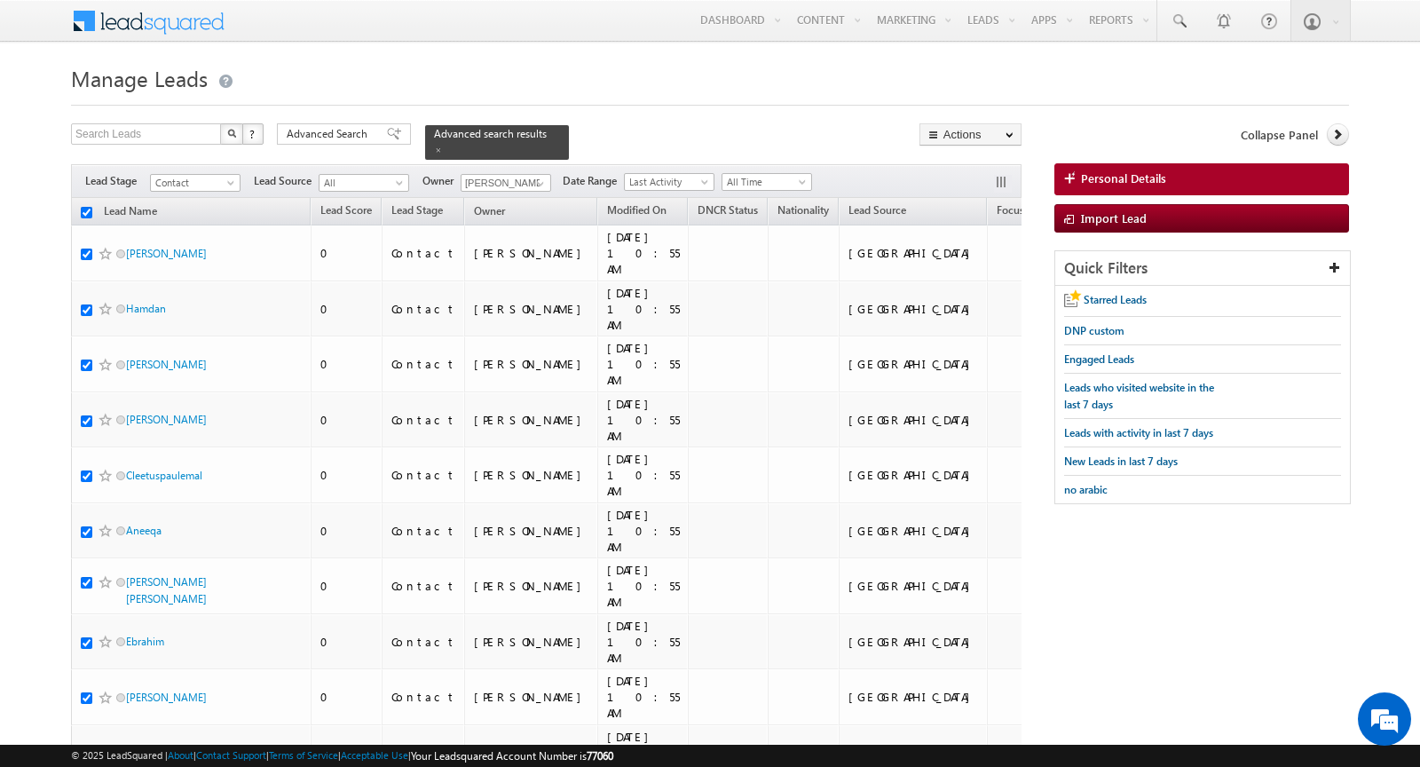
checkbox input "true"
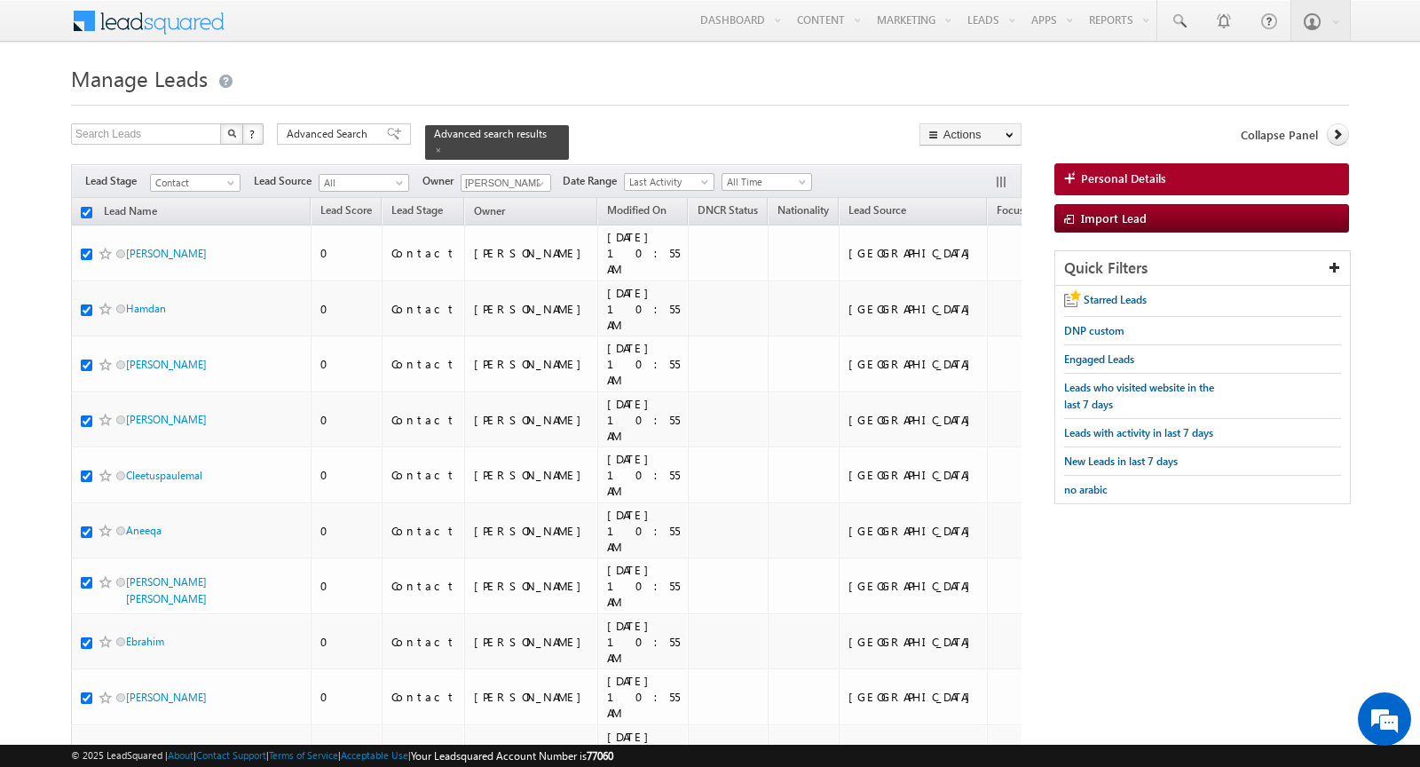
checkbox input "true"
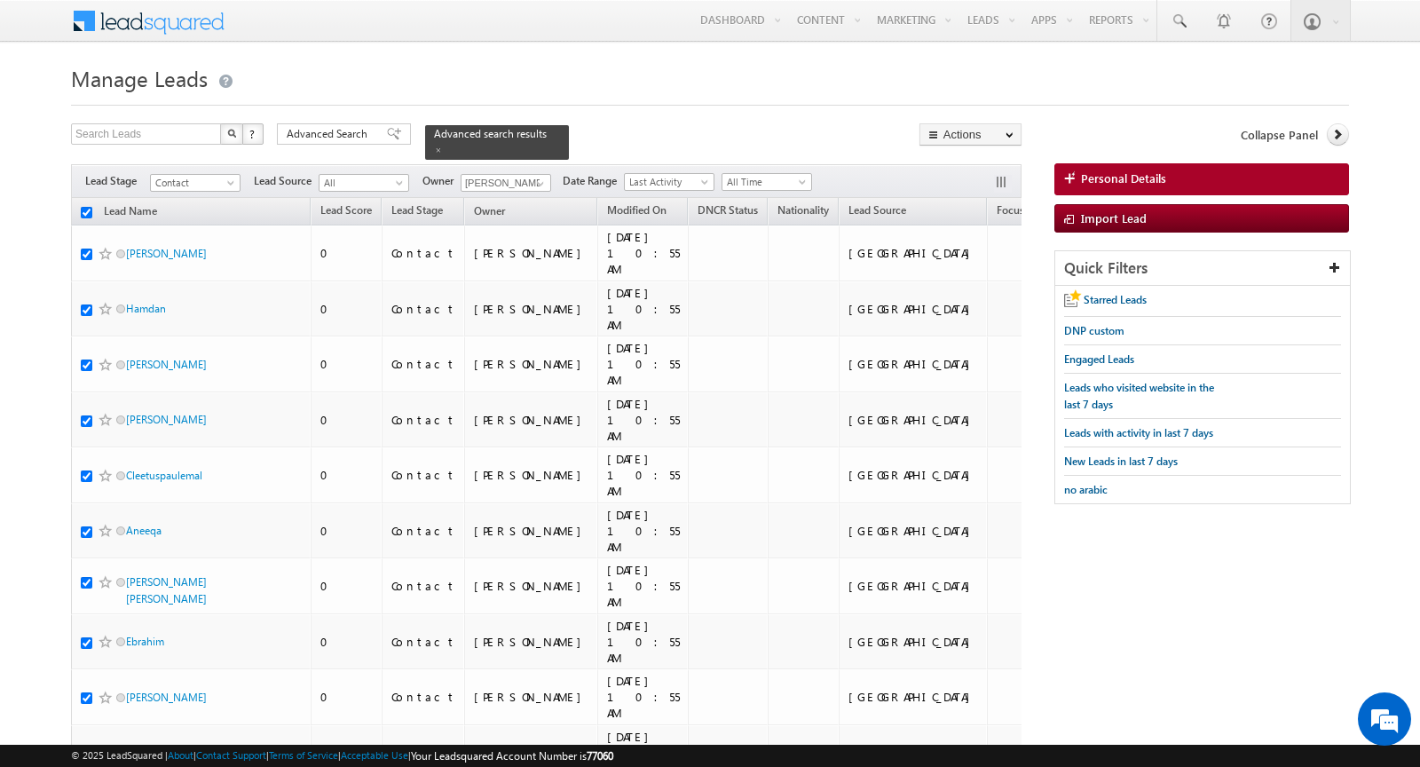
checkbox input "true"
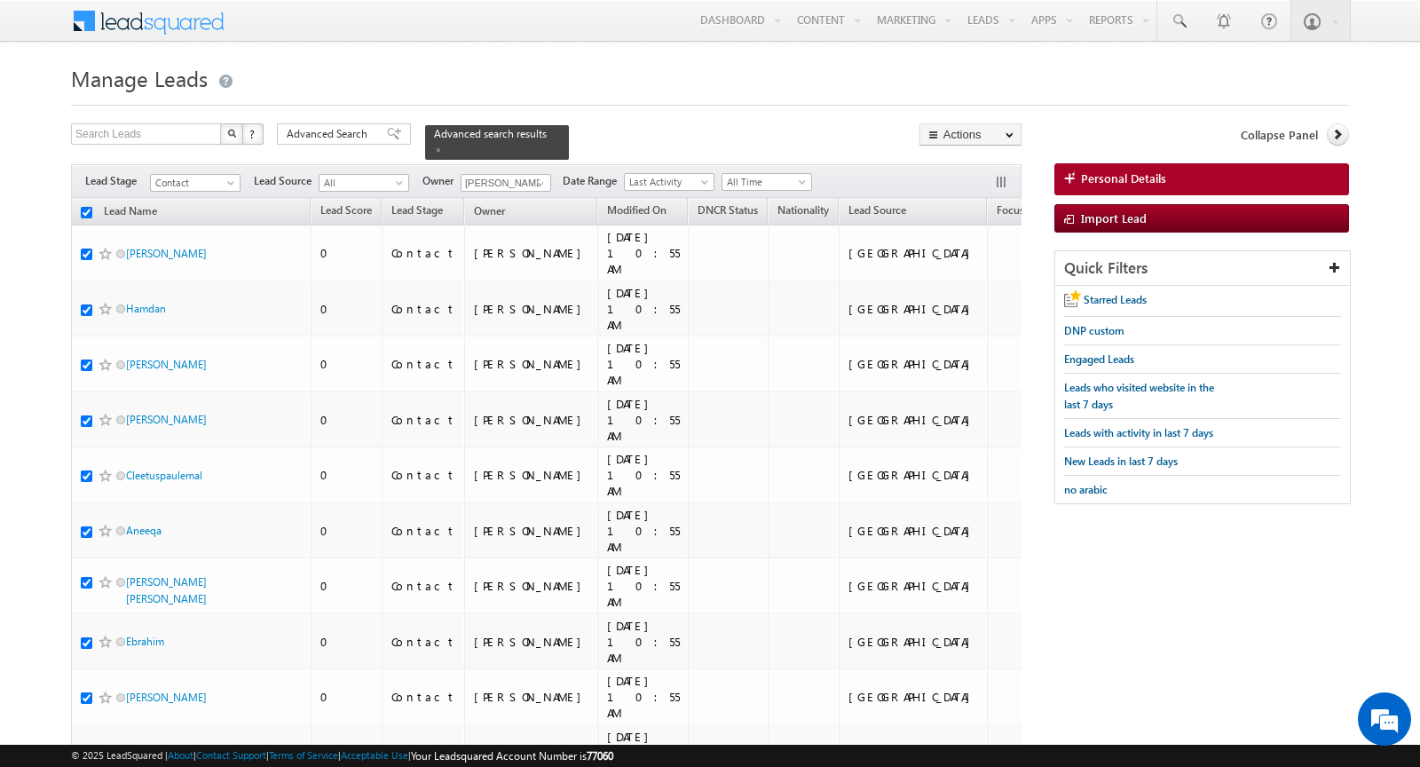
checkbox input "true"
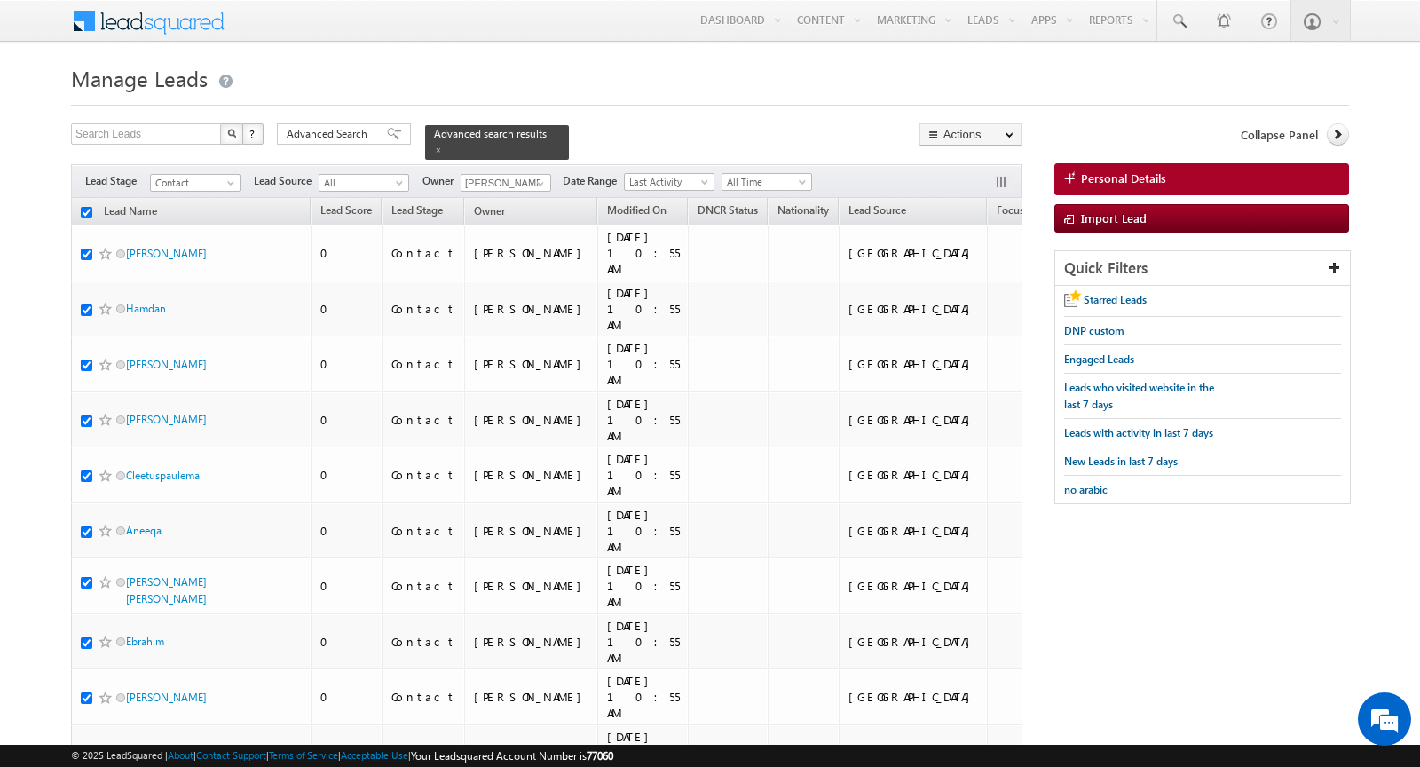
checkbox input "true"
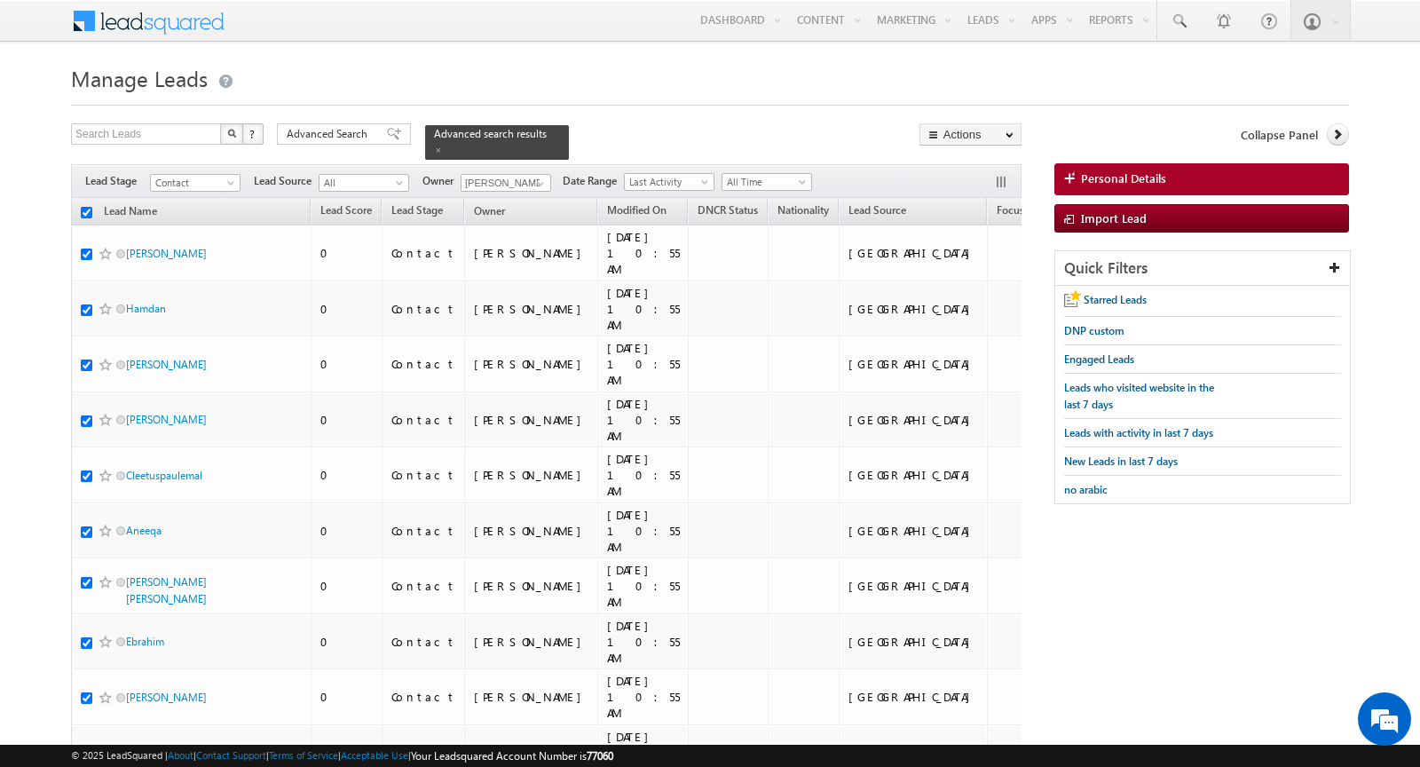
checkbox input "true"
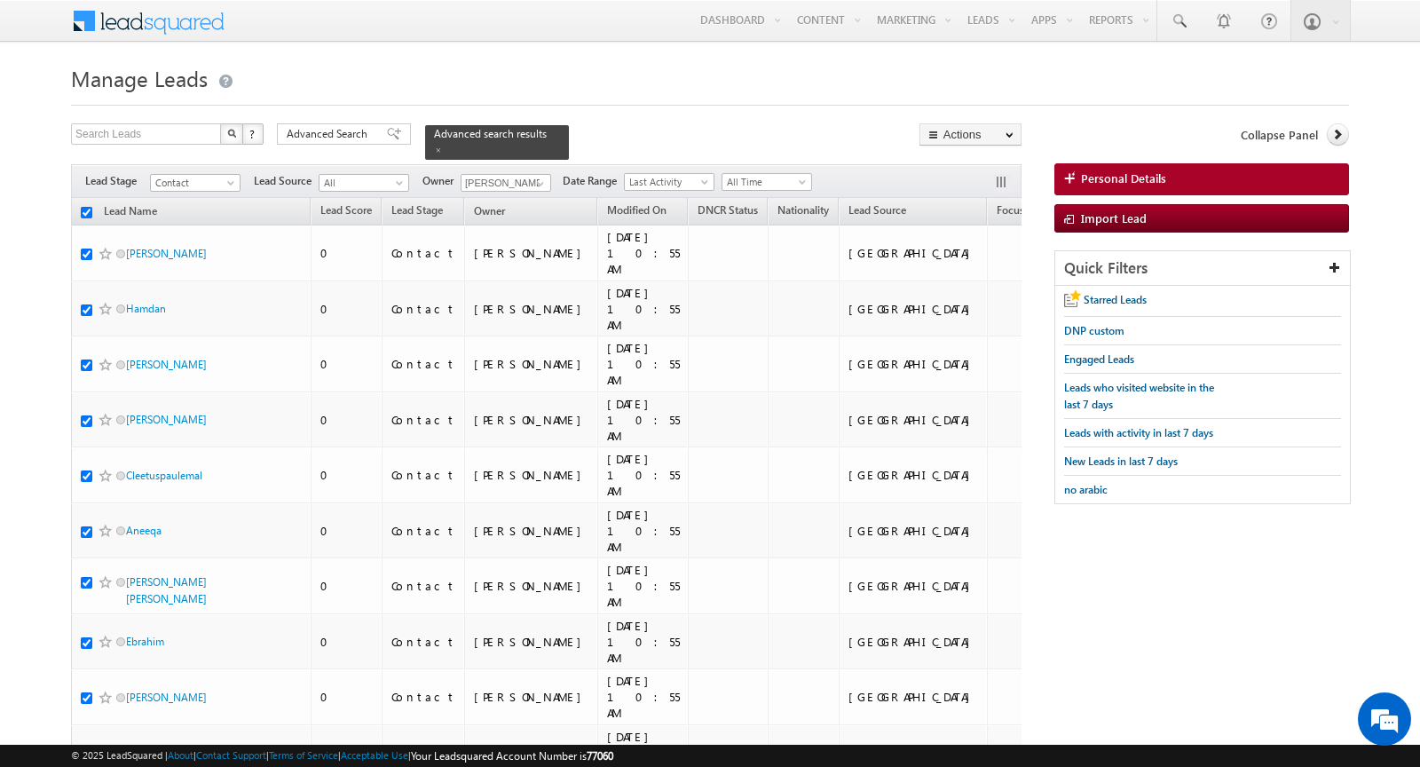
checkbox input "true"
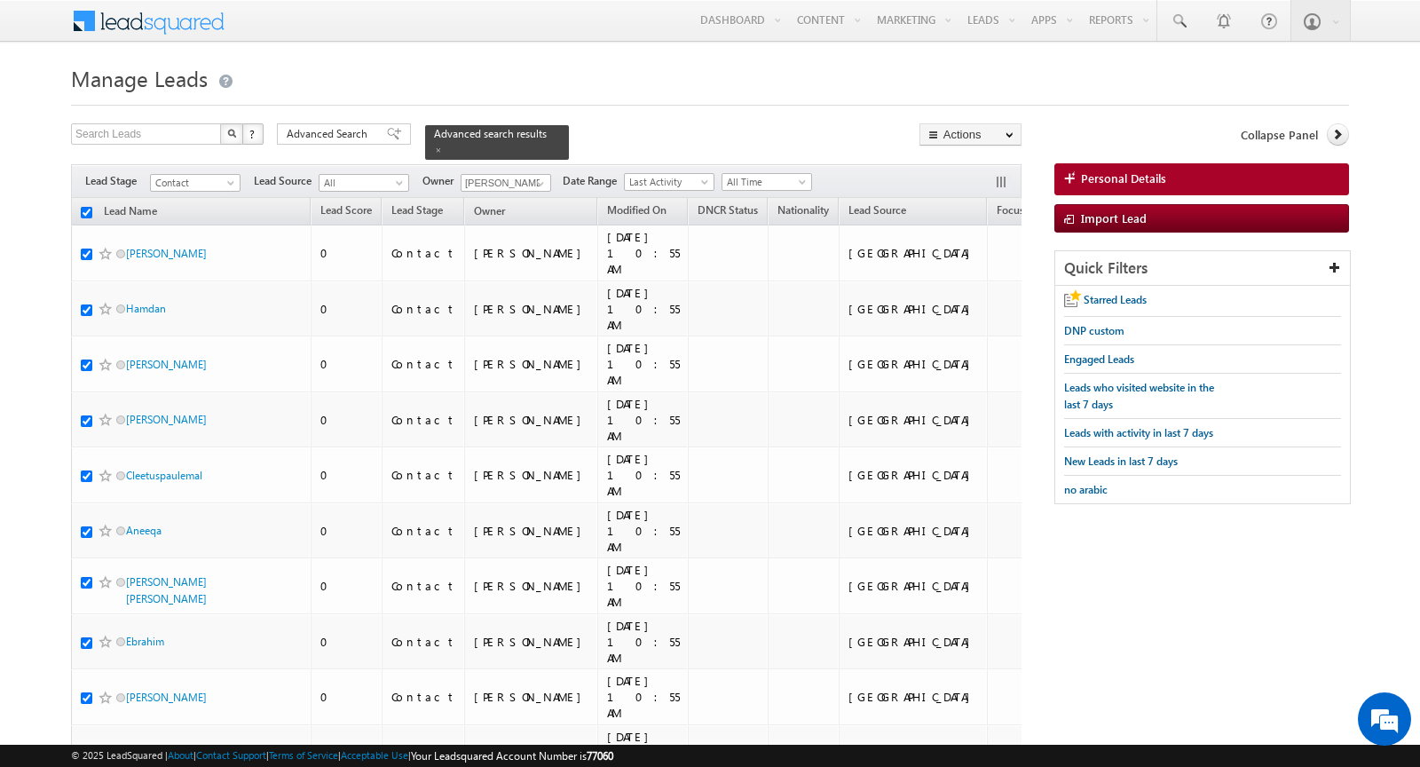
checkbox input "true"
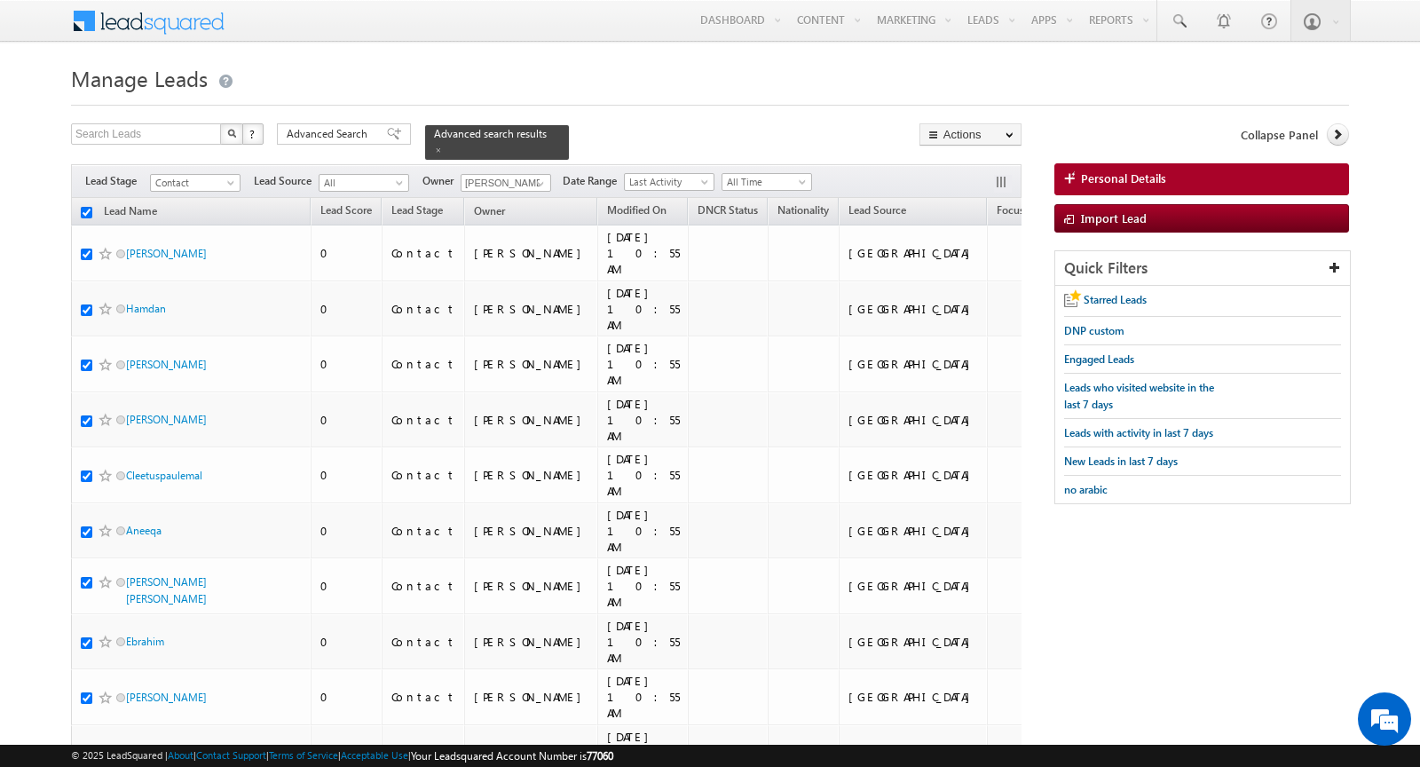
checkbox input "true"
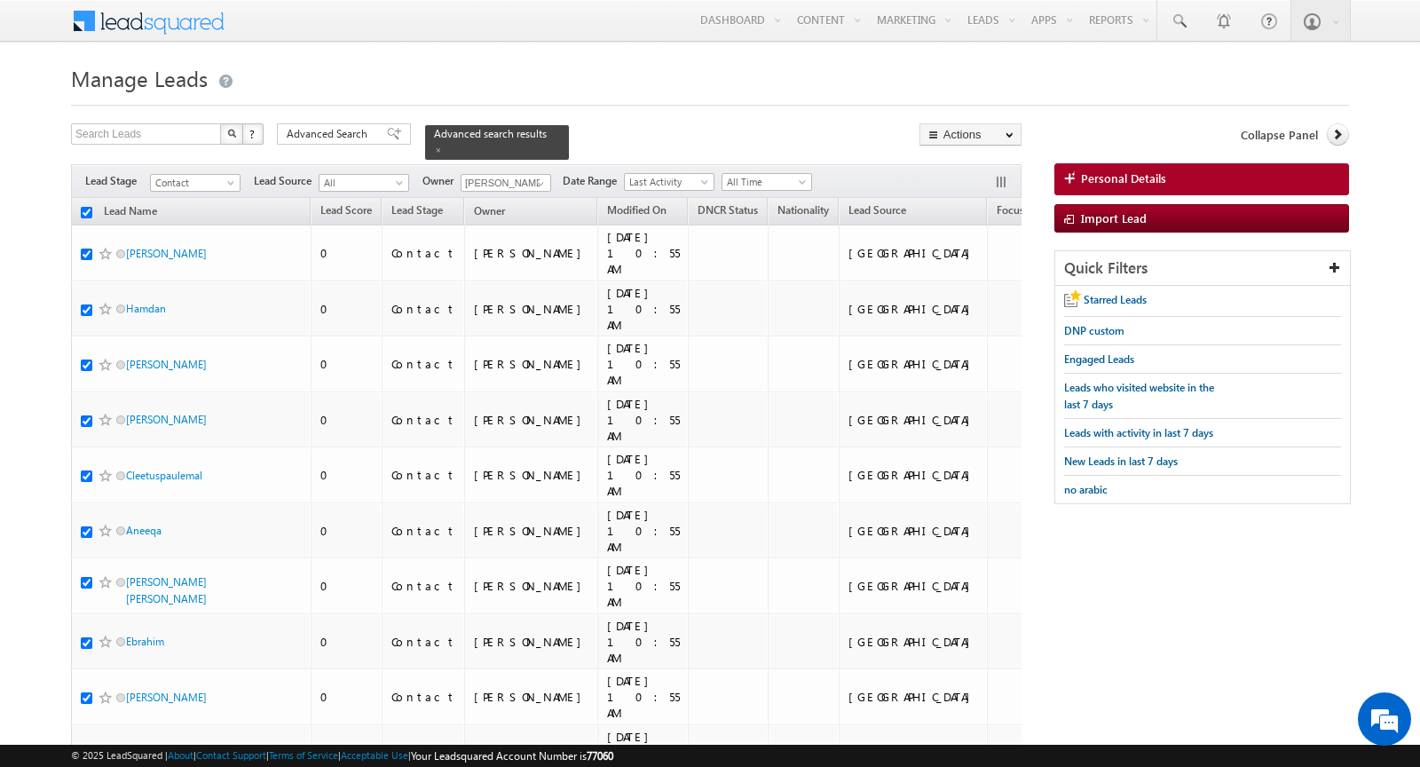
checkbox input "true"
click at [981, 281] on link "Change Owner" at bounding box center [970, 287] width 100 height 21
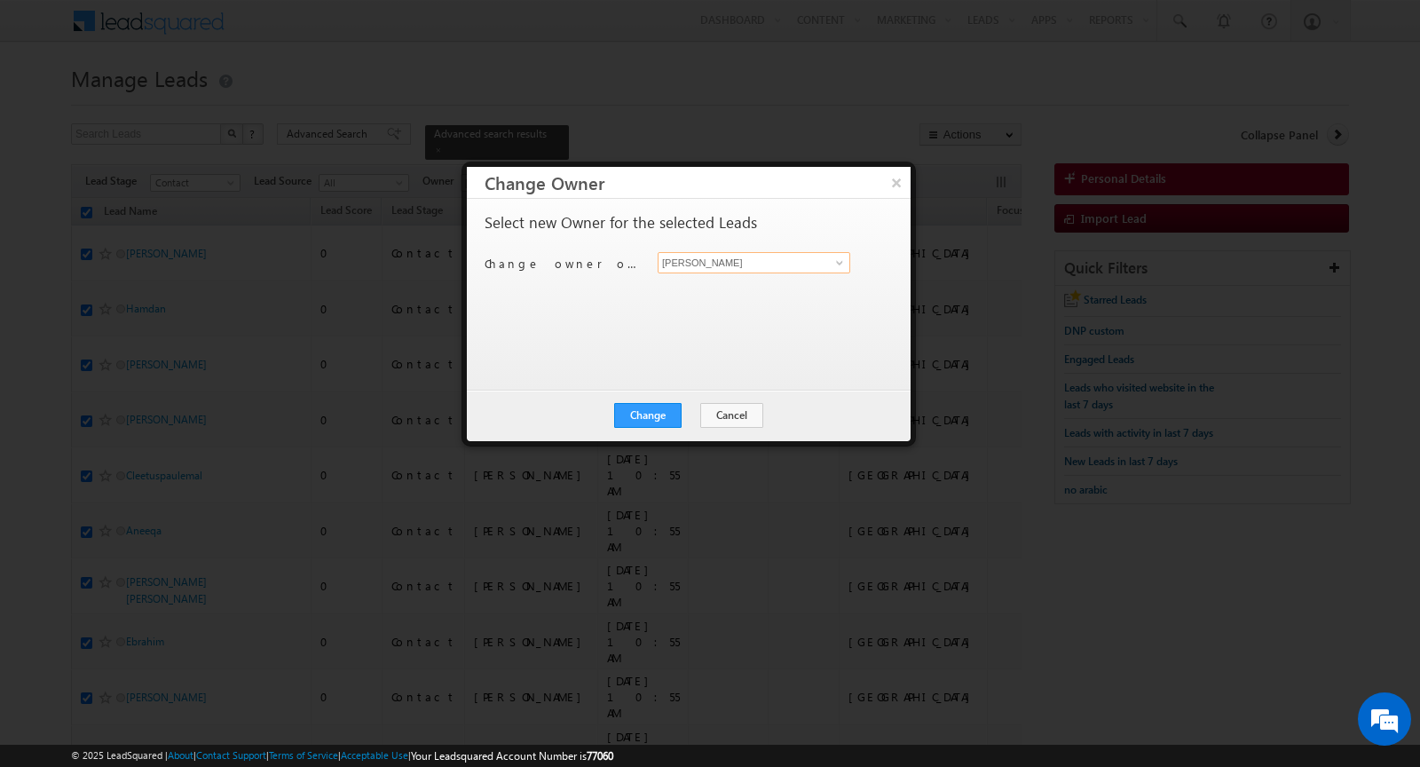
click at [721, 264] on input "[PERSON_NAME]" at bounding box center [754, 262] width 193 height 21
click at [685, 295] on span "[PERSON_NAME][EMAIL_ADDRESS][DOMAIN_NAME]" at bounding box center [745, 296] width 160 height 13
click at [646, 420] on button "Change" at bounding box center [647, 415] width 67 height 25
click at [684, 407] on button "Close" at bounding box center [691, 415] width 57 height 25
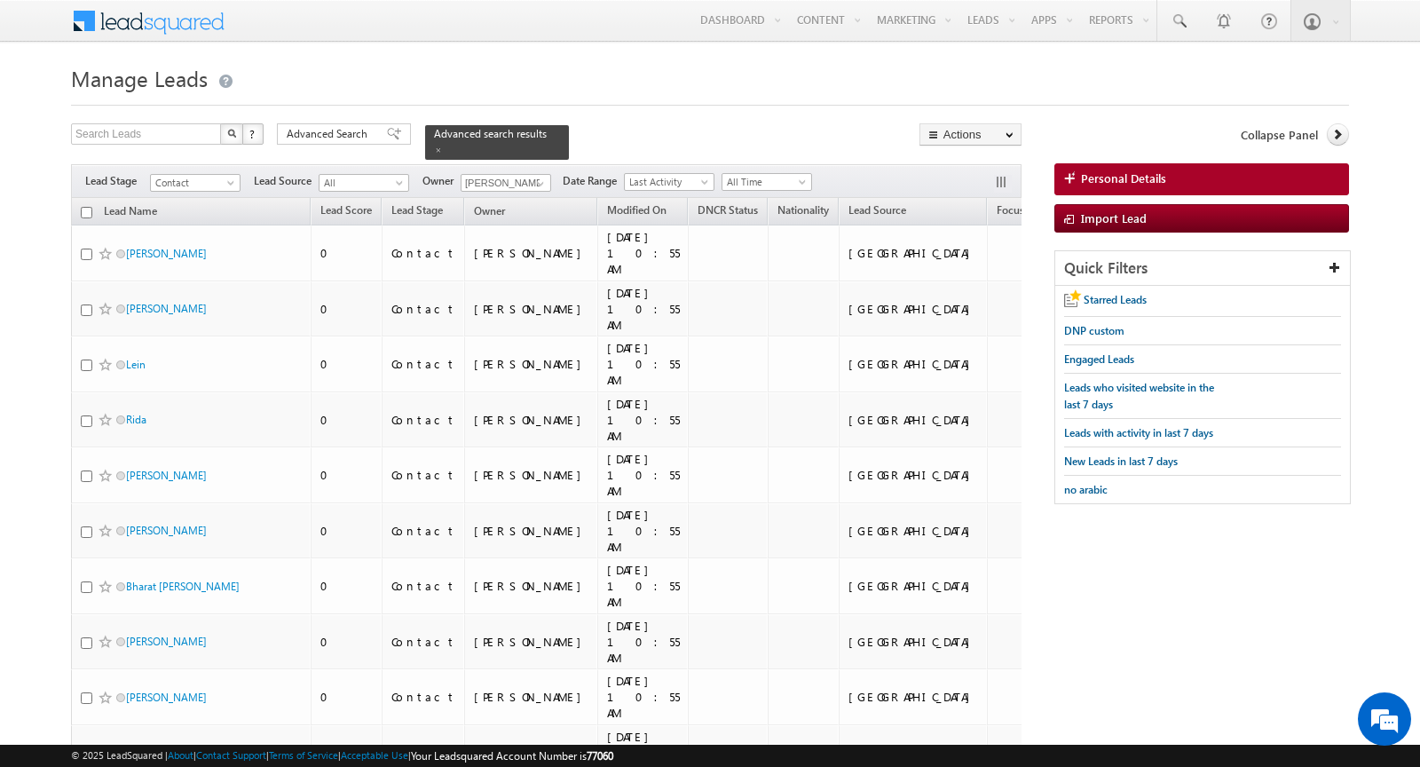
click at [85, 212] on input "checkbox" at bounding box center [87, 213] width 12 height 12
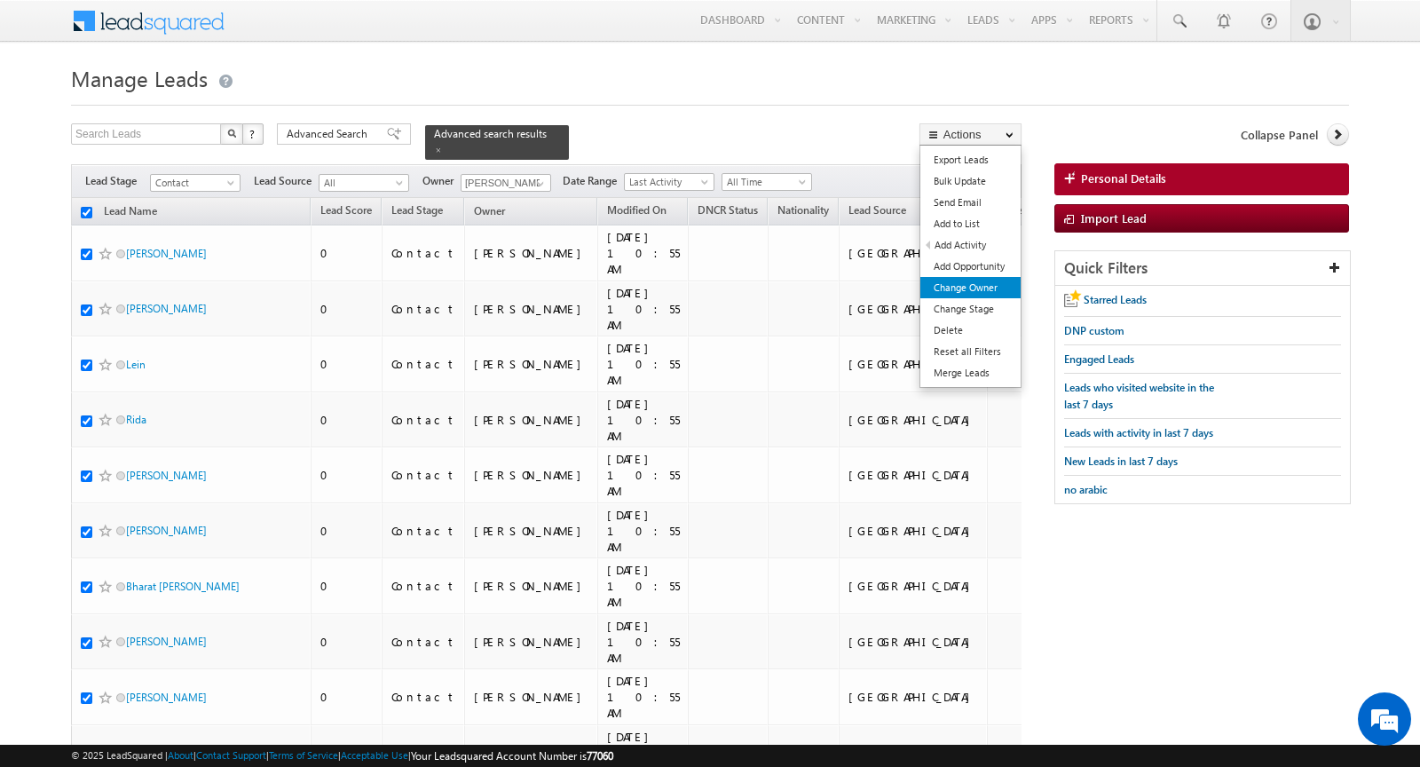
click at [966, 288] on link "Change Owner" at bounding box center [970, 287] width 100 height 21
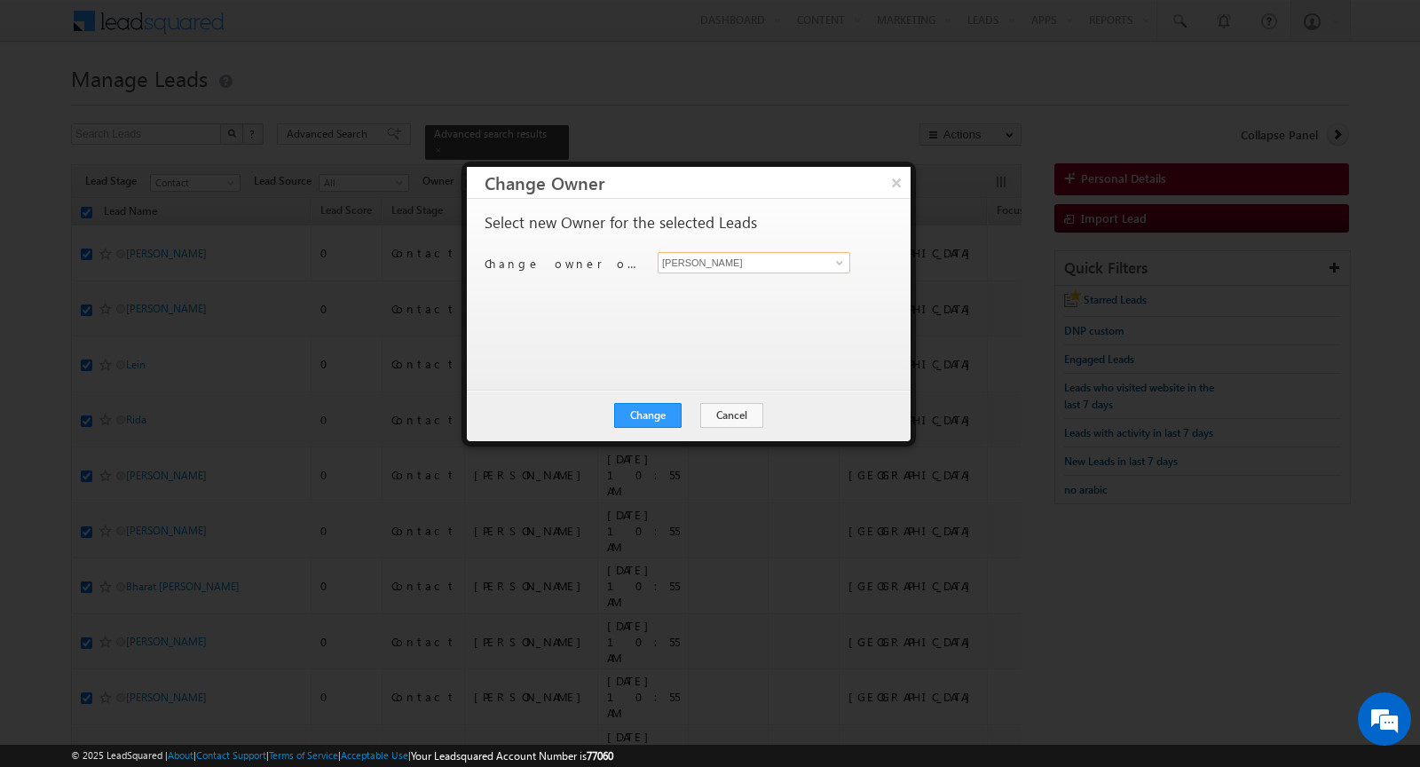
click at [749, 262] on input "[PERSON_NAME]" at bounding box center [754, 262] width 193 height 21
click at [713, 284] on link "Khyati [EMAIL_ADDRESS][DOMAIN_NAME]" at bounding box center [754, 289] width 193 height 34
click at [635, 414] on button "Change" at bounding box center [647, 415] width 67 height 25
click at [681, 405] on button "Close" at bounding box center [691, 415] width 57 height 25
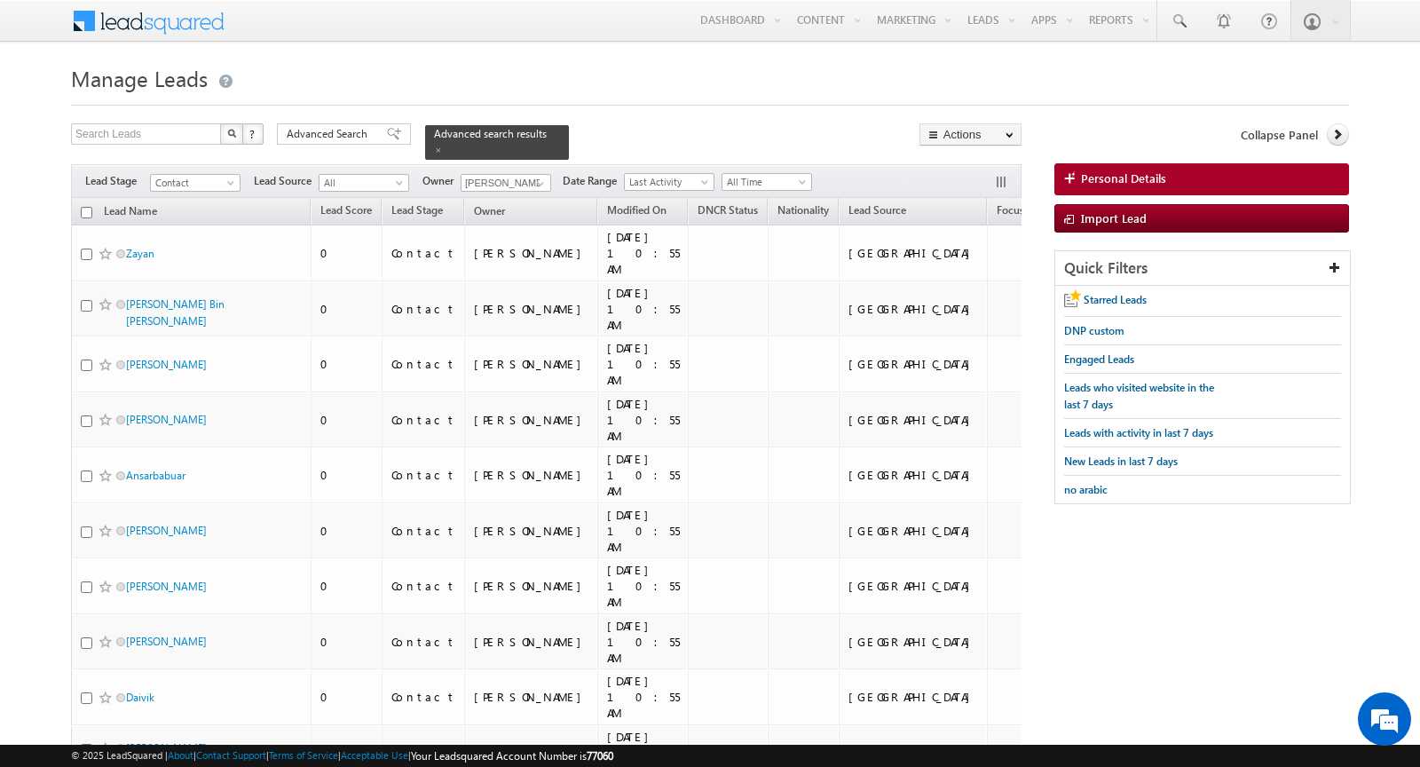
click at [90, 209] on input "checkbox" at bounding box center [87, 213] width 12 height 12
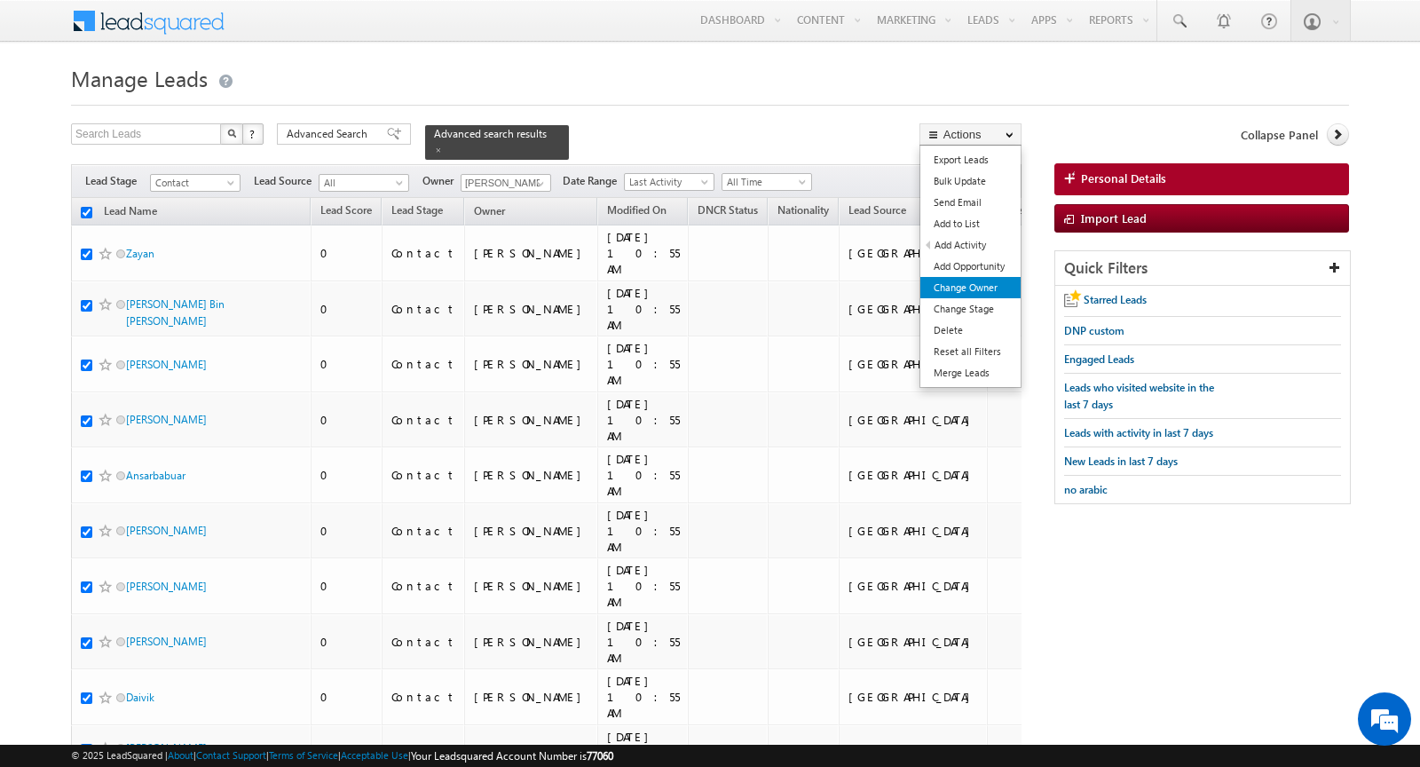
click at [975, 287] on link "Change Owner" at bounding box center [970, 287] width 100 height 21
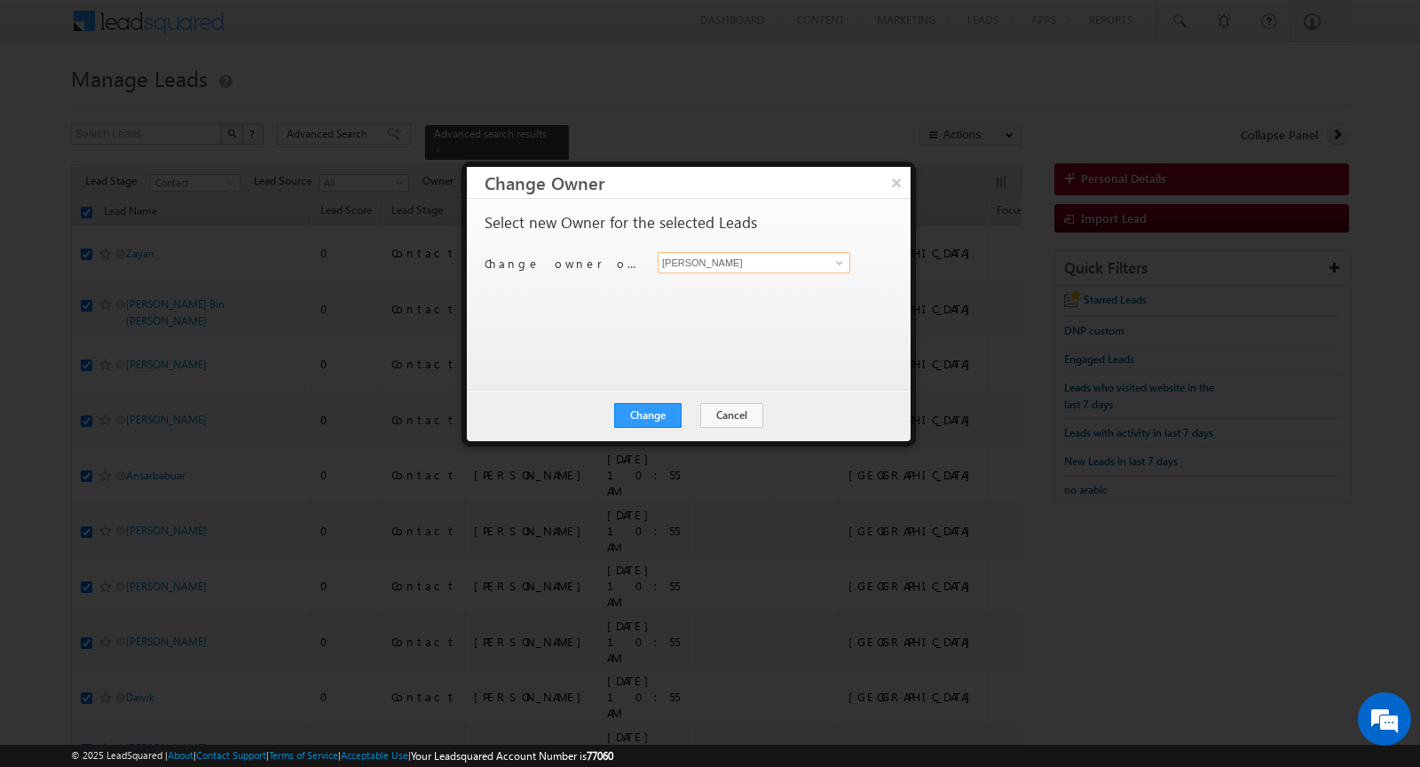
click at [713, 265] on input "[PERSON_NAME]" at bounding box center [754, 262] width 193 height 21
click at [695, 290] on span "[PERSON_NAME][EMAIL_ADDRESS][PERSON_NAME][DOMAIN_NAME]" at bounding box center [745, 296] width 160 height 13
click at [645, 405] on button "Change" at bounding box center [647, 415] width 67 height 25
click at [679, 412] on button "Close" at bounding box center [691, 415] width 57 height 25
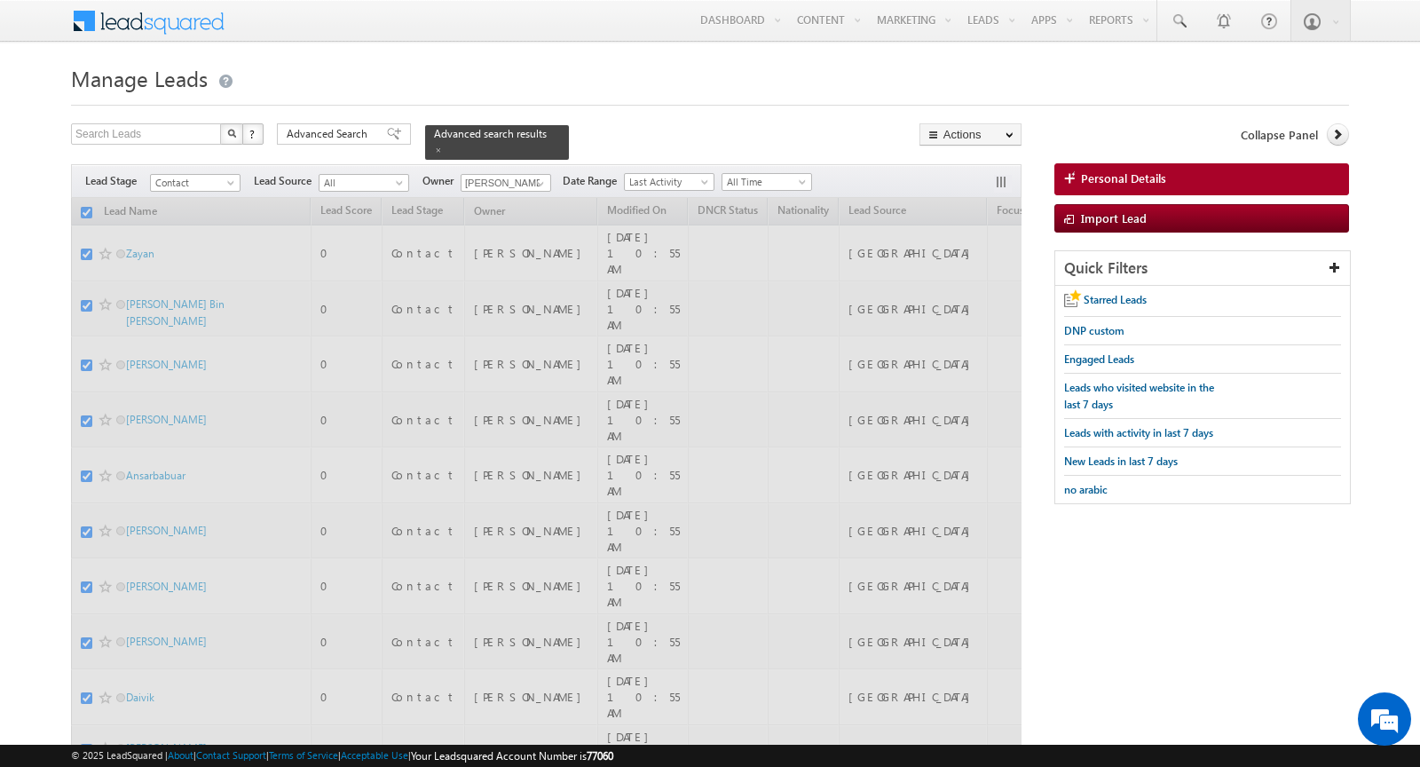
click at [652, 83] on h1 "Manage Leads" at bounding box center [710, 76] width 1278 height 35
